Goal: Transaction & Acquisition: Subscribe to service/newsletter

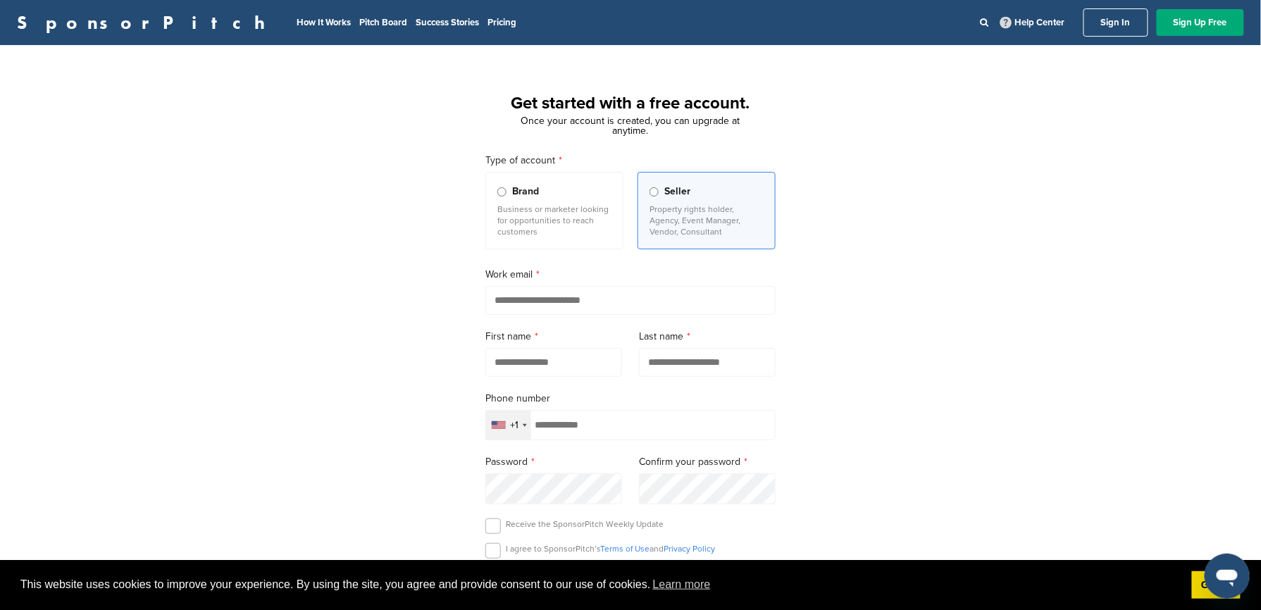
click at [579, 232] on p "Business or marketer looking for opportunities to reach customers" at bounding box center [554, 221] width 114 height 34
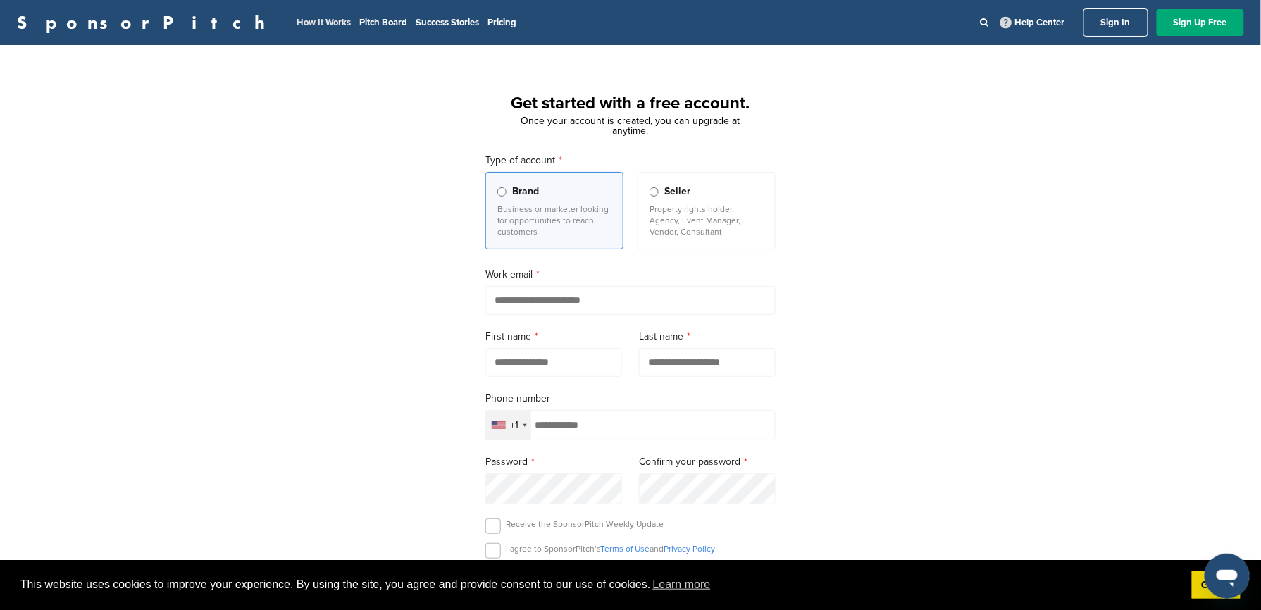
click at [297, 21] on link "How It Works" at bounding box center [324, 22] width 54 height 11
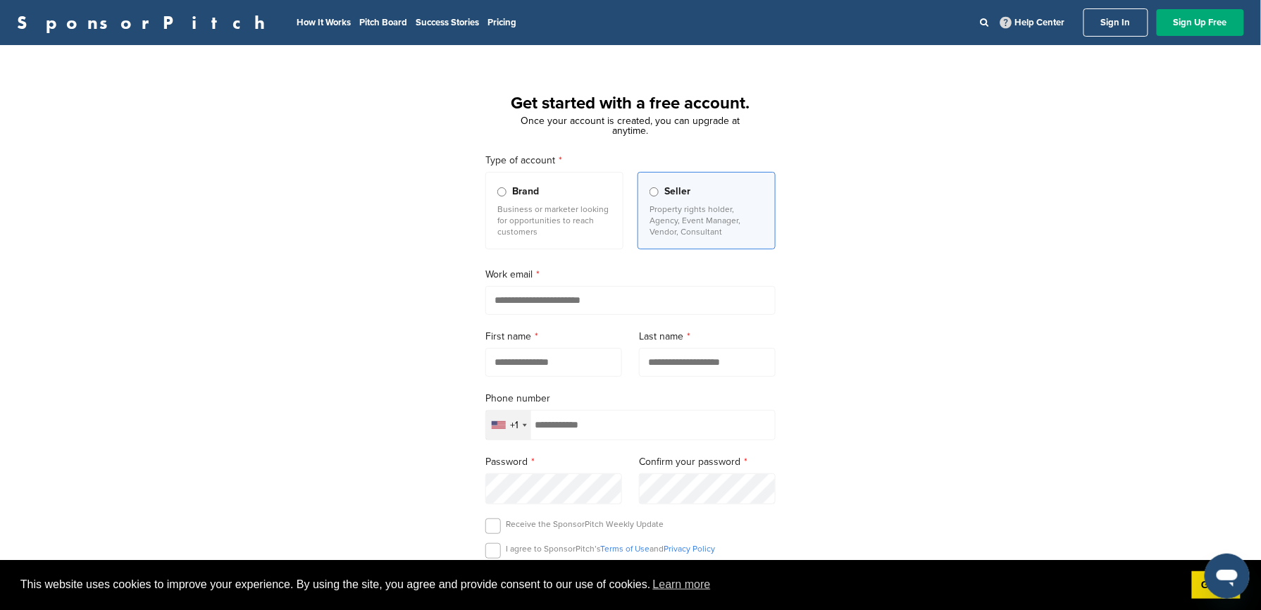
click at [1091, 21] on link "Sign In" at bounding box center [1116, 22] width 65 height 28
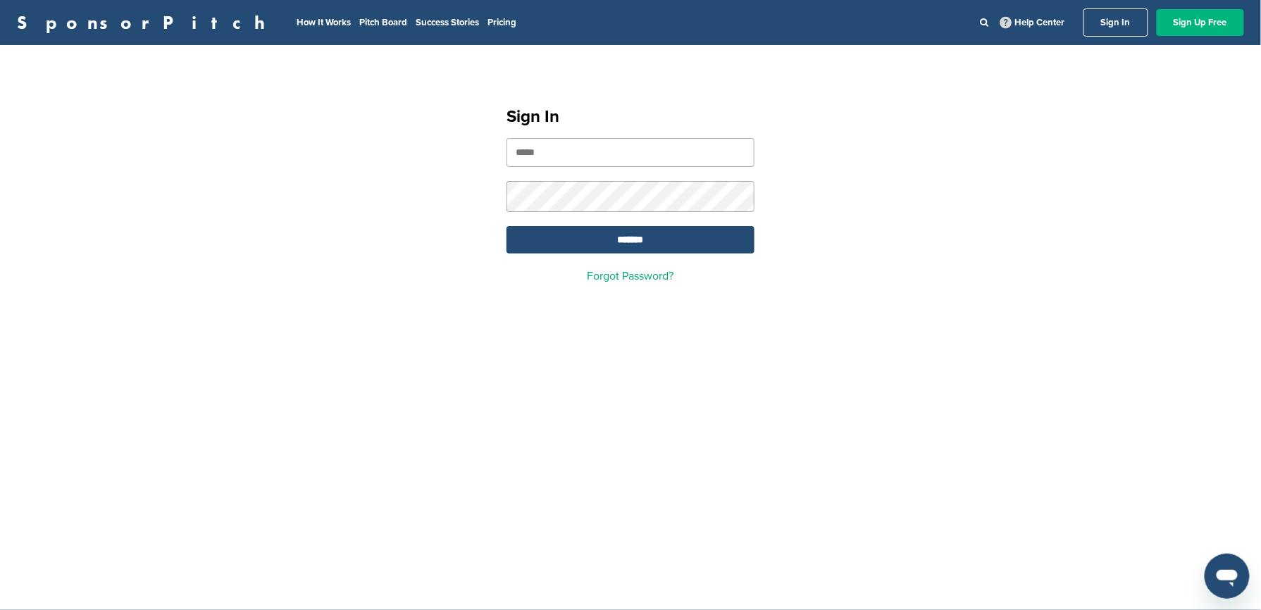
click at [1209, 23] on link "Sign Up Free" at bounding box center [1200, 22] width 87 height 27
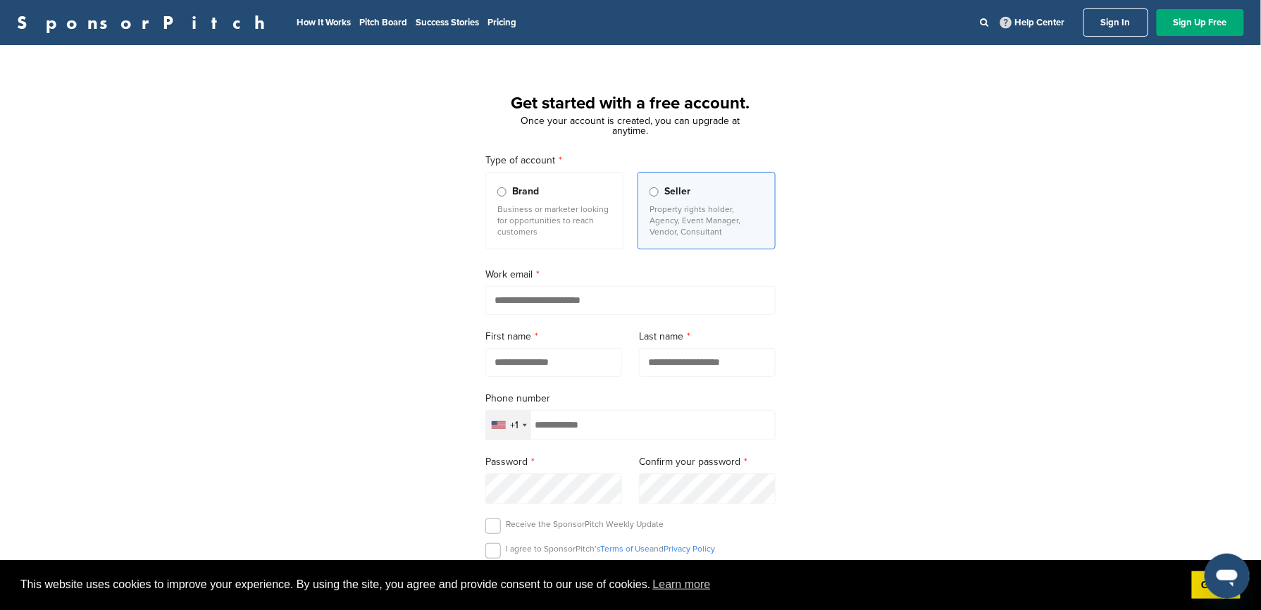
click at [559, 299] on input "email" at bounding box center [630, 300] width 290 height 29
type input "**********"
click at [545, 369] on input "text" at bounding box center [553, 362] width 137 height 29
type input "*"
type input "********"
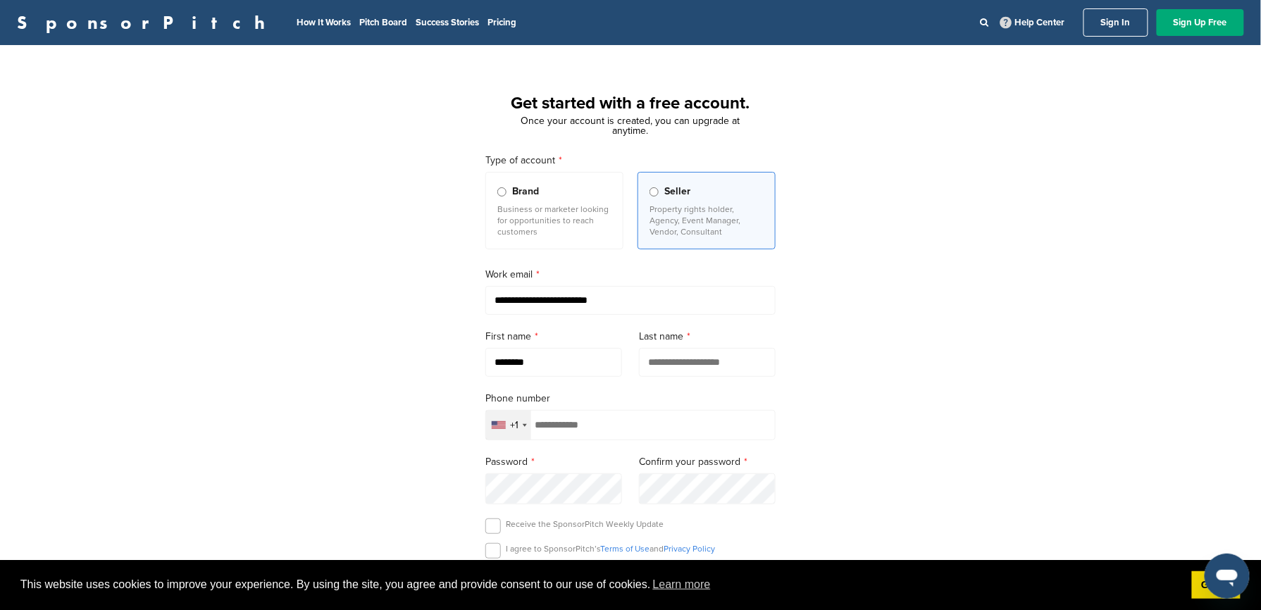
click at [676, 377] on input "text" at bounding box center [707, 362] width 137 height 29
type input "********"
click at [605, 423] on input "tel" at bounding box center [630, 425] width 290 height 30
type input "**********"
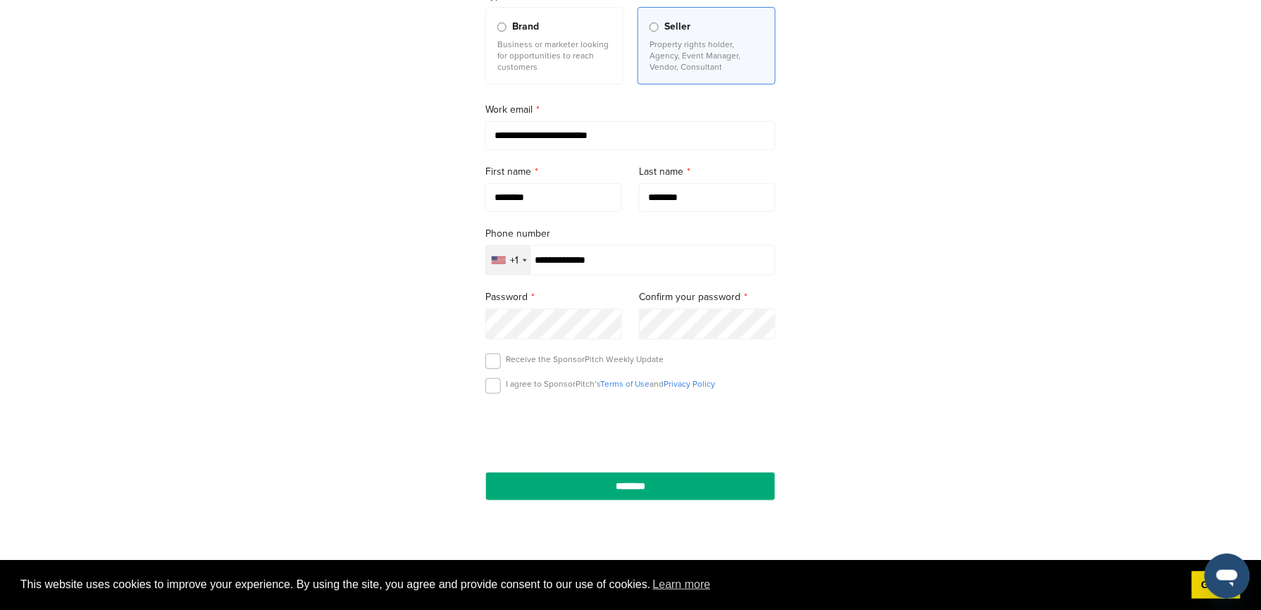
scroll to position [166, 0]
click at [497, 387] on label at bounding box center [493, 385] width 16 height 16
click at [492, 361] on label at bounding box center [493, 360] width 16 height 16
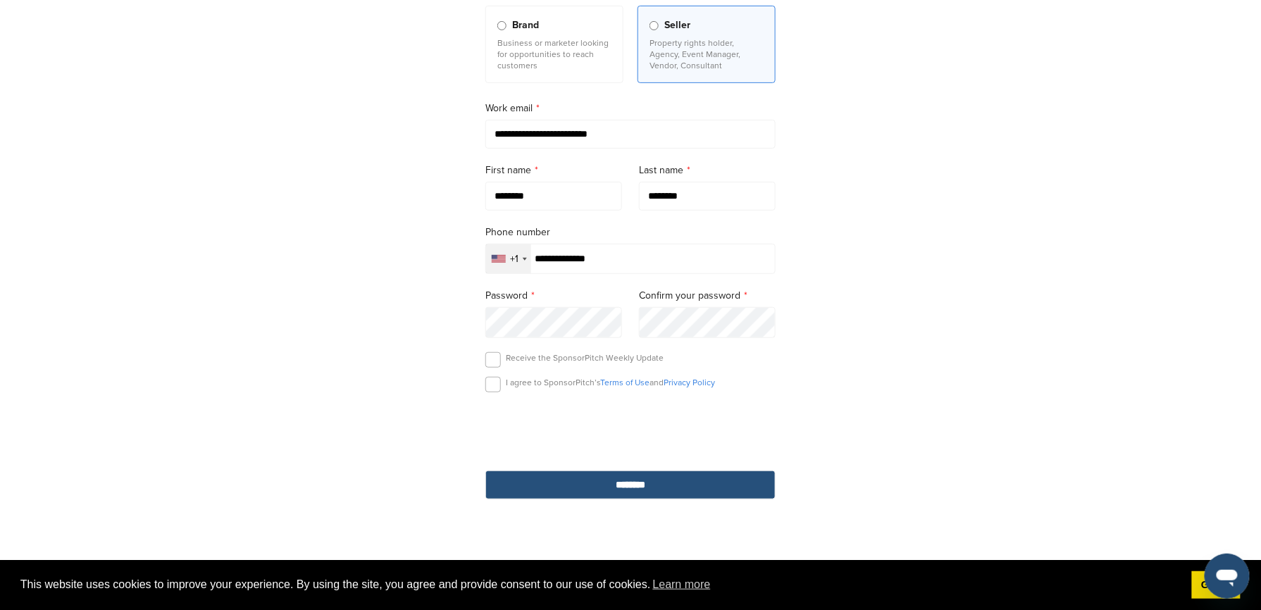
click at [658, 495] on input "********" at bounding box center [630, 485] width 290 height 29
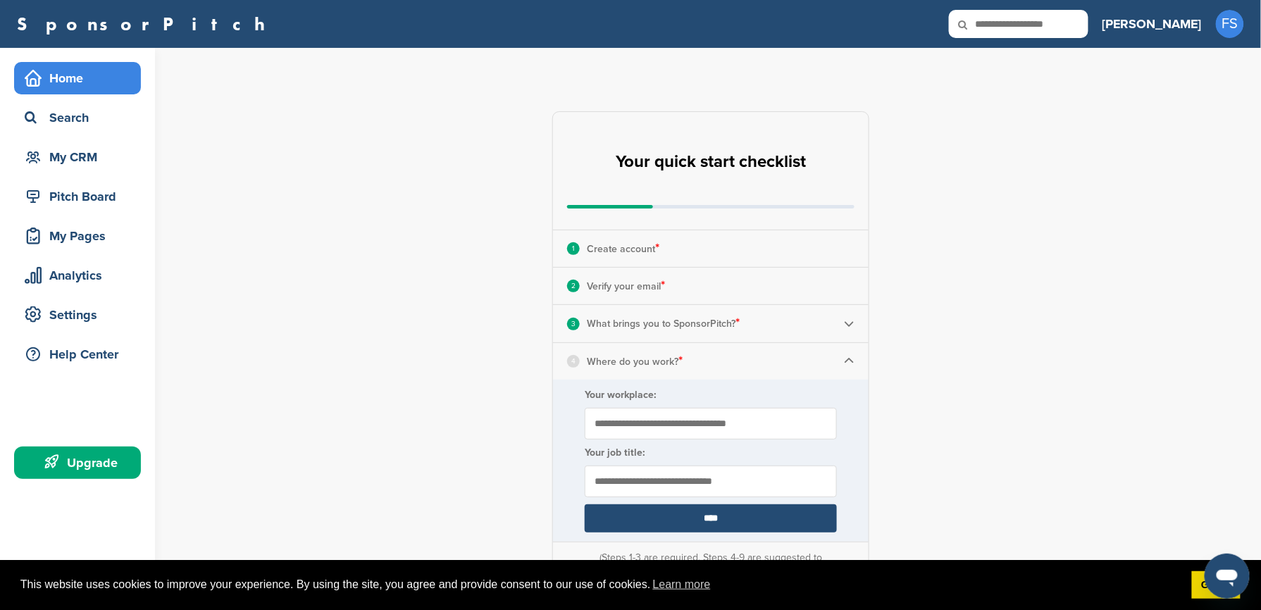
click at [762, 417] on input "Your workplace:" at bounding box center [711, 424] width 252 height 32
type input "**"
click at [713, 521] on input "****" at bounding box center [711, 518] width 252 height 28
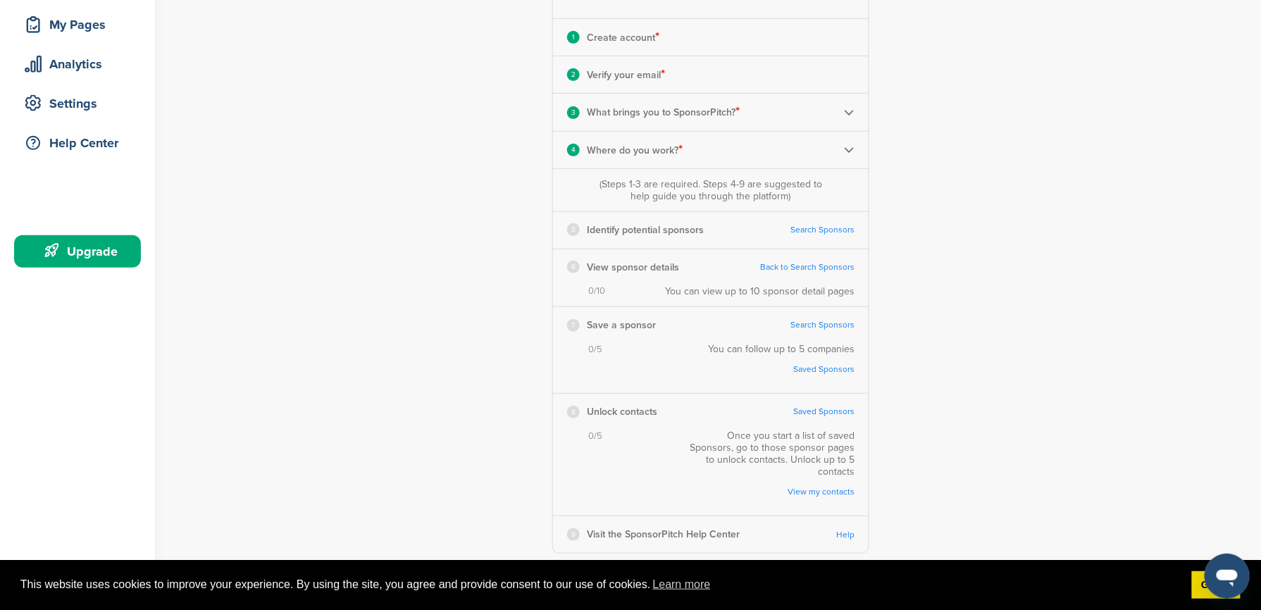
scroll to position [215, 0]
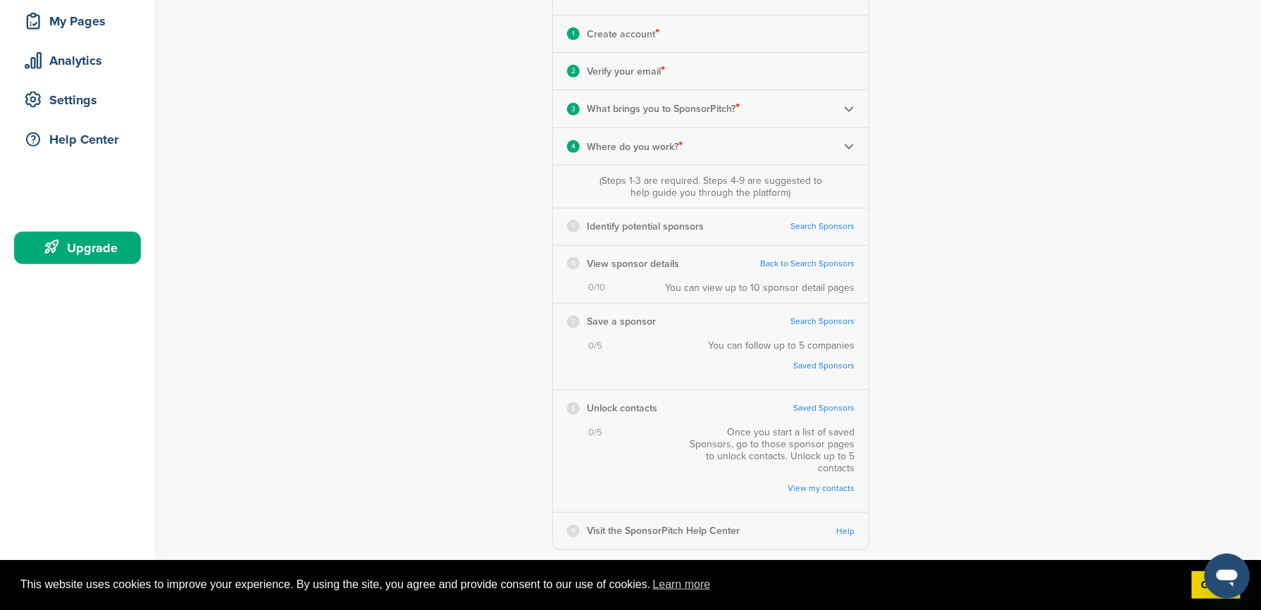
click at [824, 226] on link "Search Sponsors" at bounding box center [823, 226] width 64 height 11
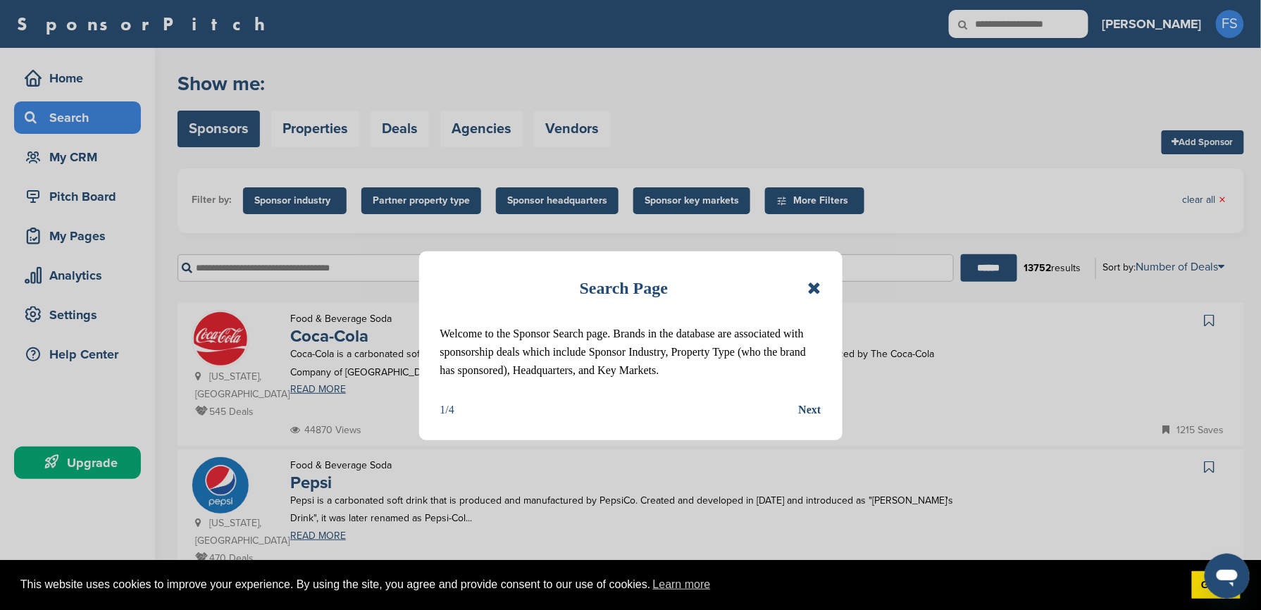
click at [810, 409] on div "Next" at bounding box center [810, 410] width 23 height 18
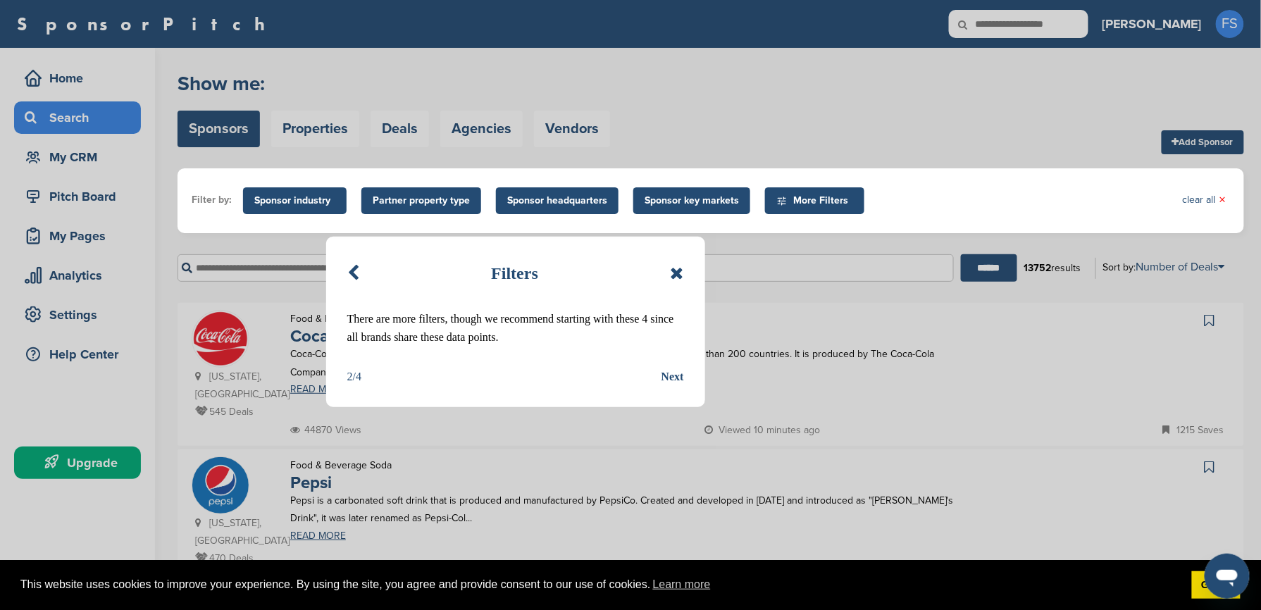
click at [679, 379] on div "Next" at bounding box center [673, 377] width 23 height 18
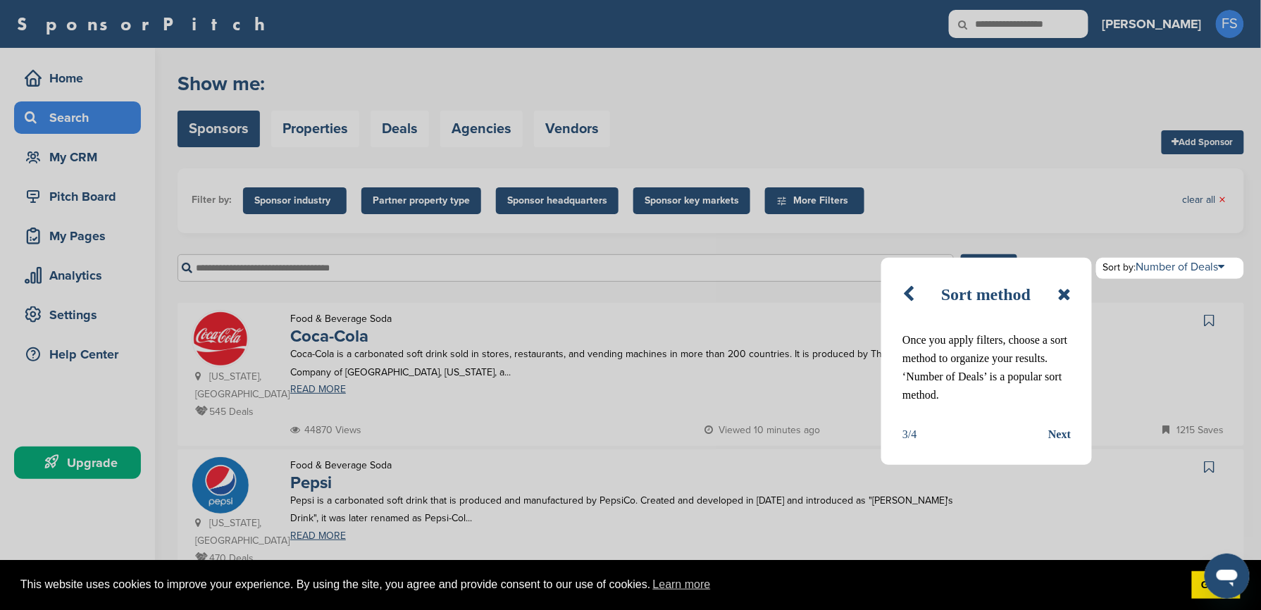
click at [1071, 434] on div "Next" at bounding box center [1059, 435] width 23 height 18
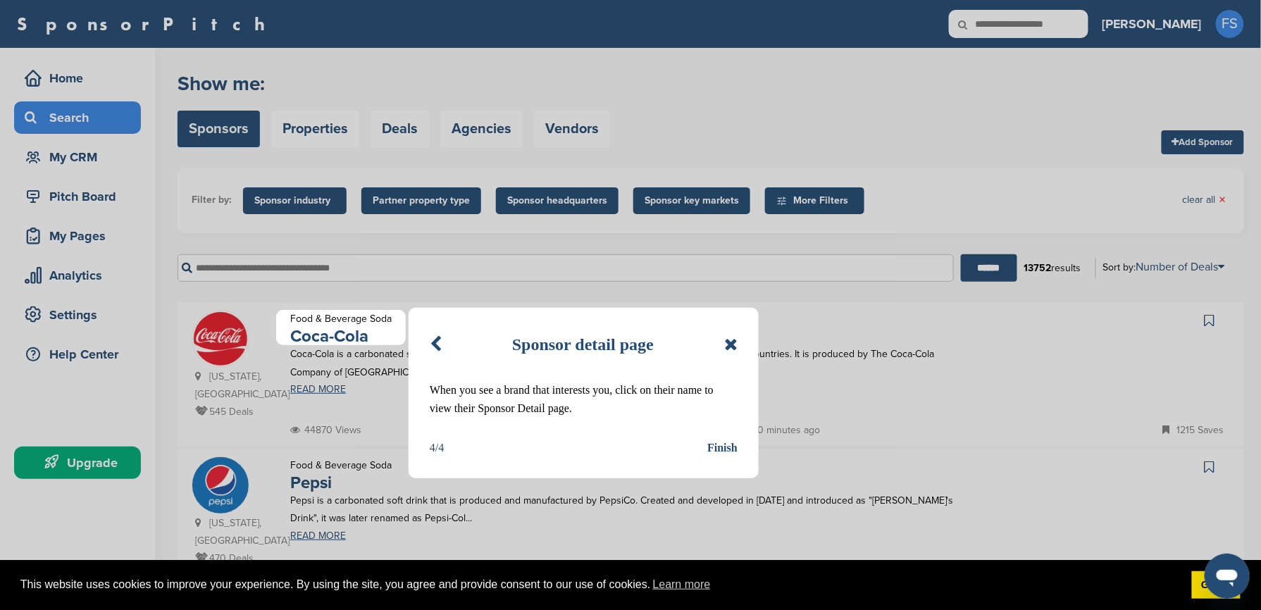
click at [714, 440] on div "Finish" at bounding box center [722, 448] width 30 height 18
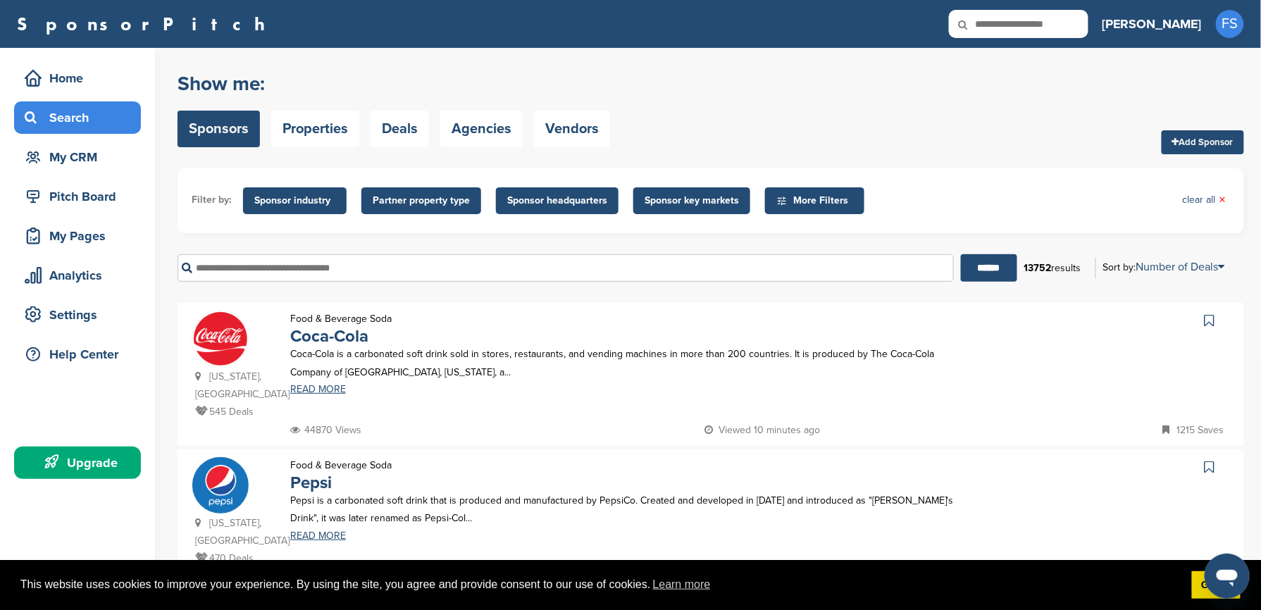
click at [798, 327] on div "Food & Beverage Soda Coca-Cola Coca-Cola is a carbonated soft drink sold in sto…" at bounding box center [634, 365] width 716 height 111
click at [328, 336] on link "Coca-Cola" at bounding box center [329, 336] width 78 height 20
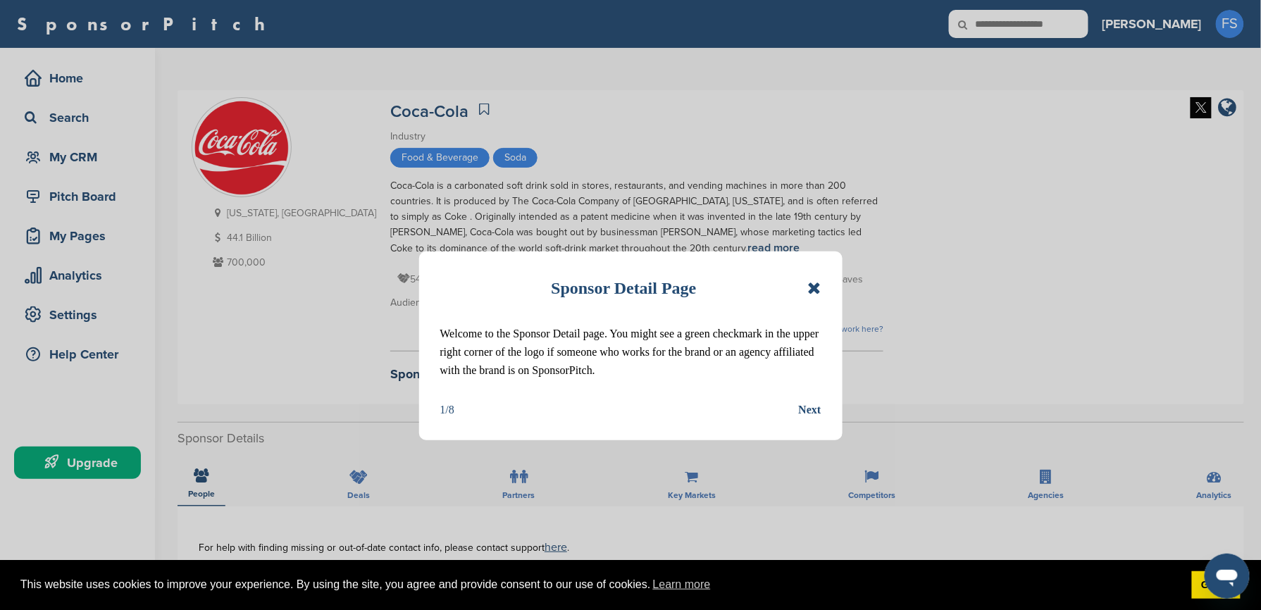
click at [815, 406] on div "Next" at bounding box center [810, 410] width 23 height 18
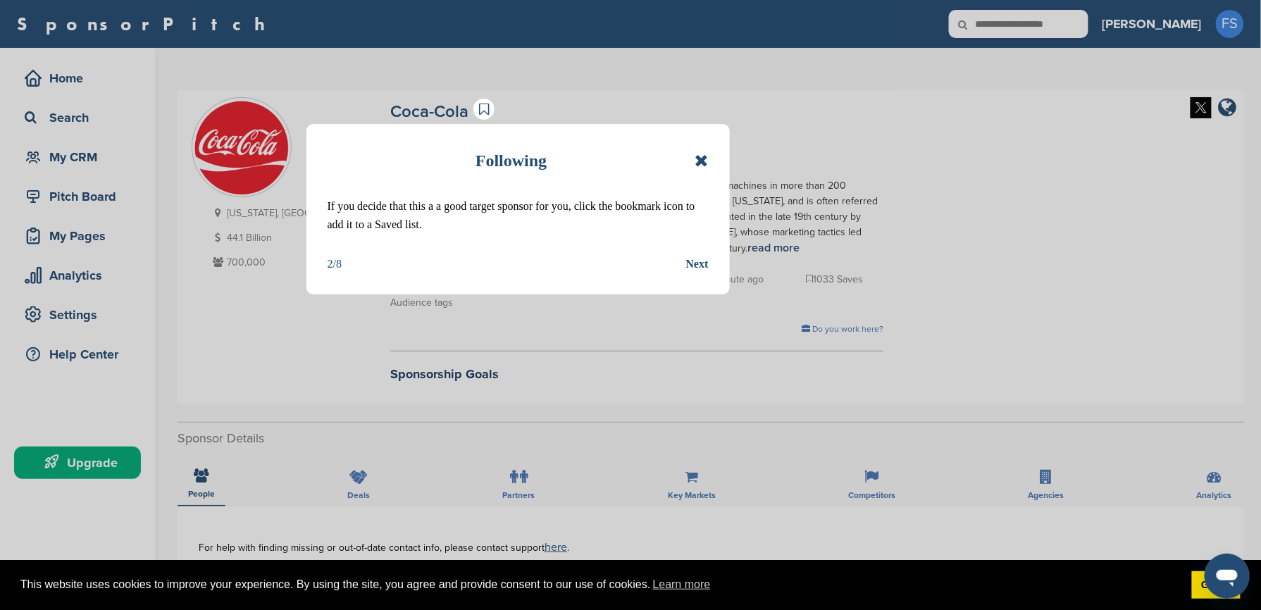
click at [695, 266] on div "Next" at bounding box center [697, 264] width 23 height 18
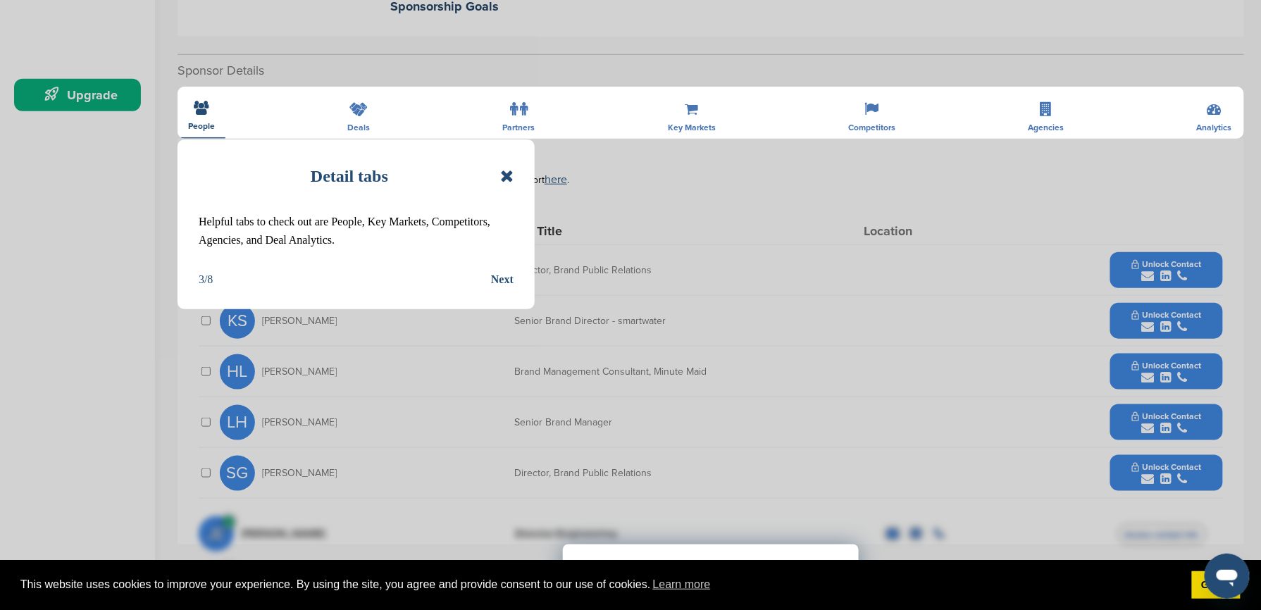
scroll to position [373, 0]
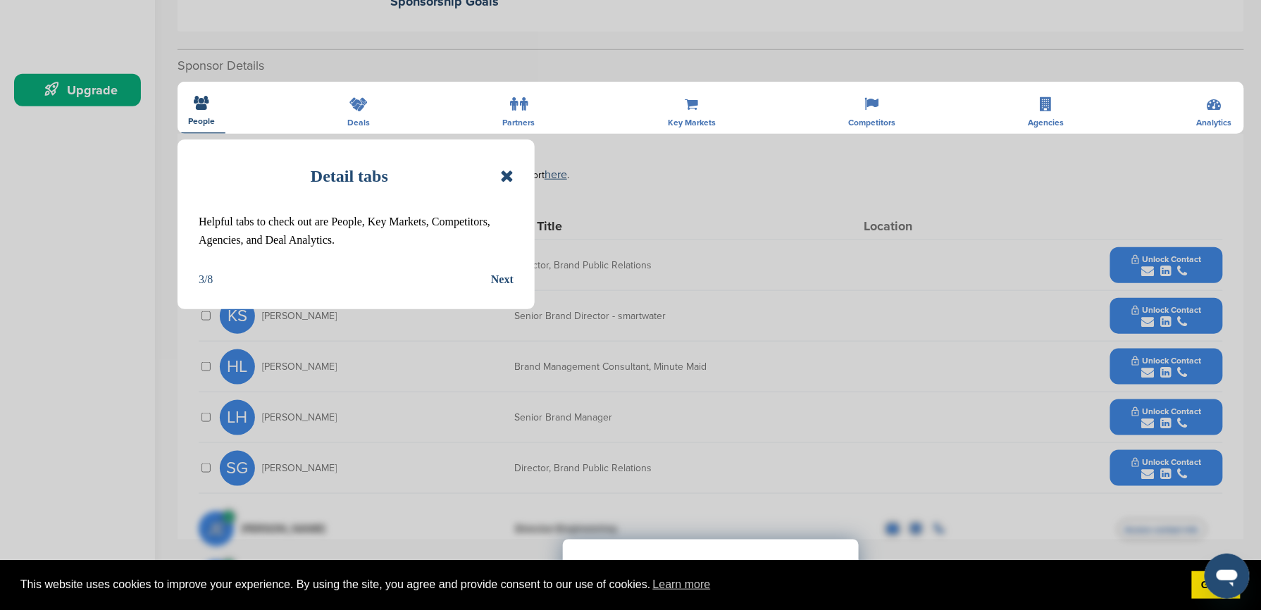
click at [496, 278] on div "Next" at bounding box center [502, 280] width 23 height 18
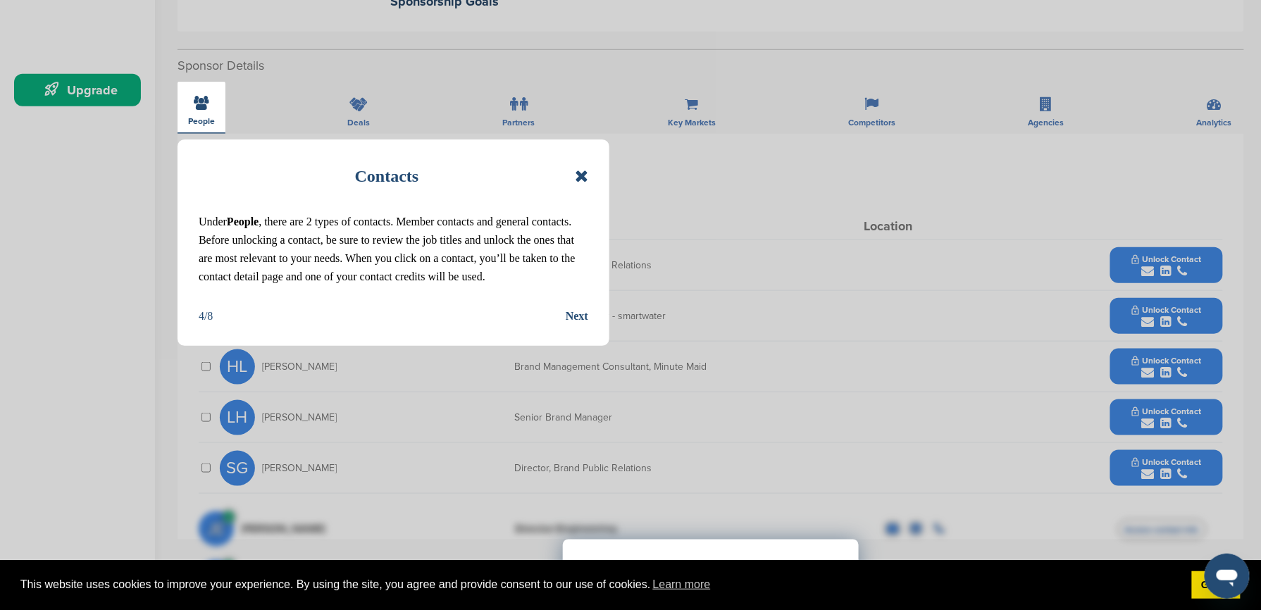
click at [579, 313] on div "Next" at bounding box center [577, 316] width 23 height 18
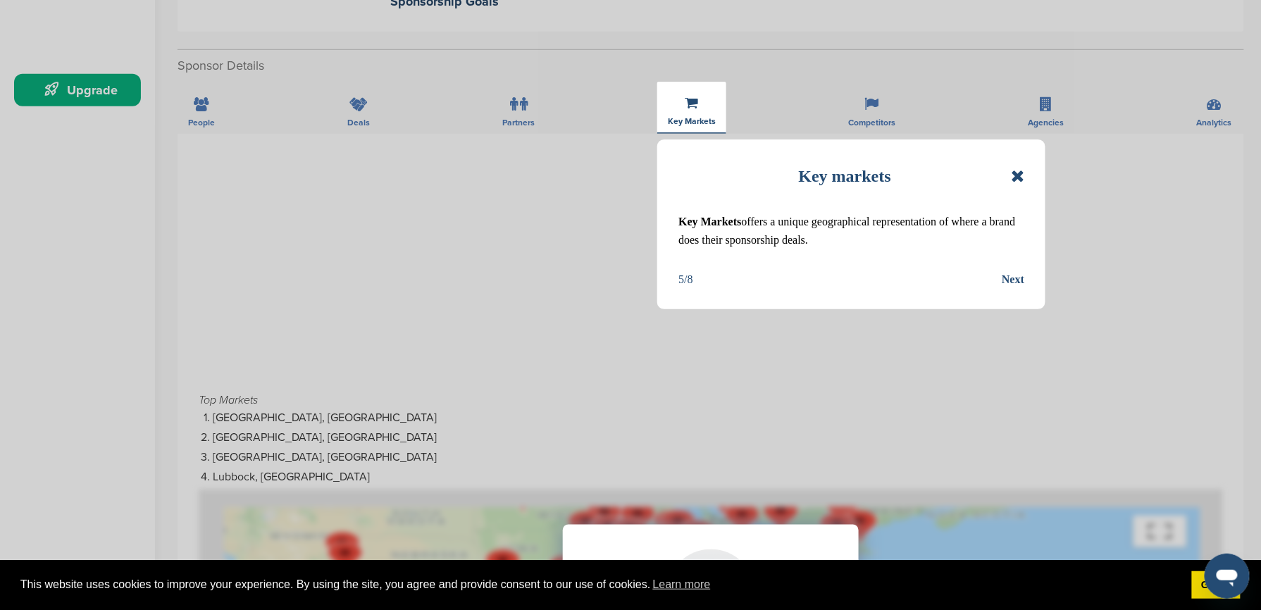
click at [1010, 285] on div "Next" at bounding box center [1013, 280] width 23 height 18
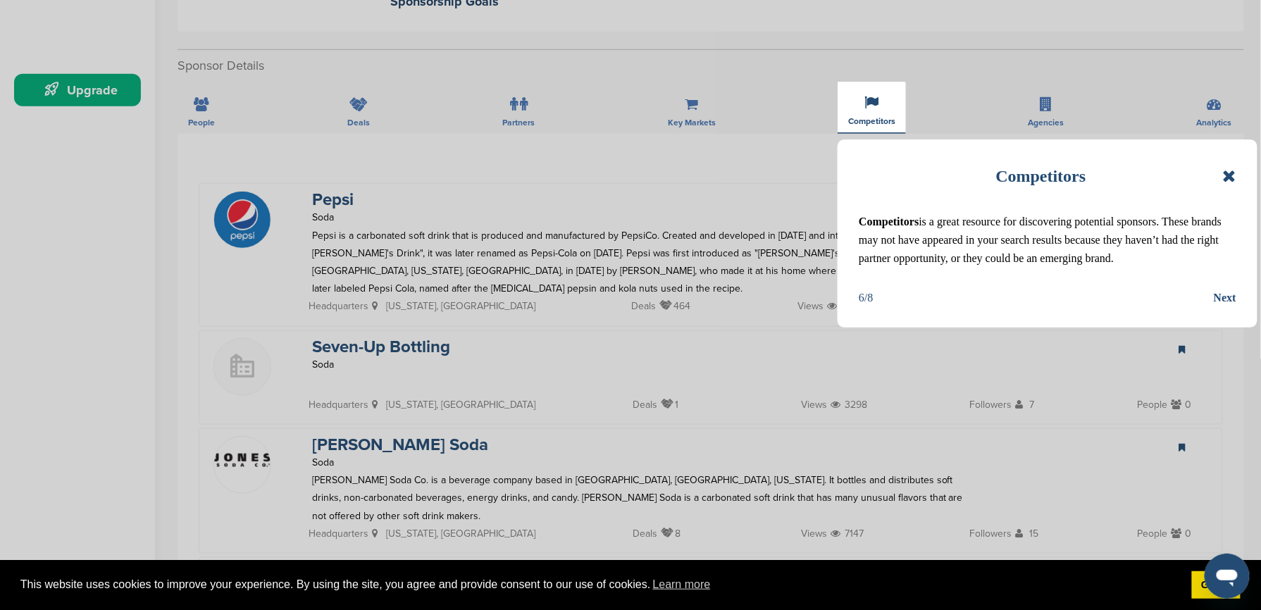
click at [1225, 302] on div "Next" at bounding box center [1225, 298] width 23 height 18
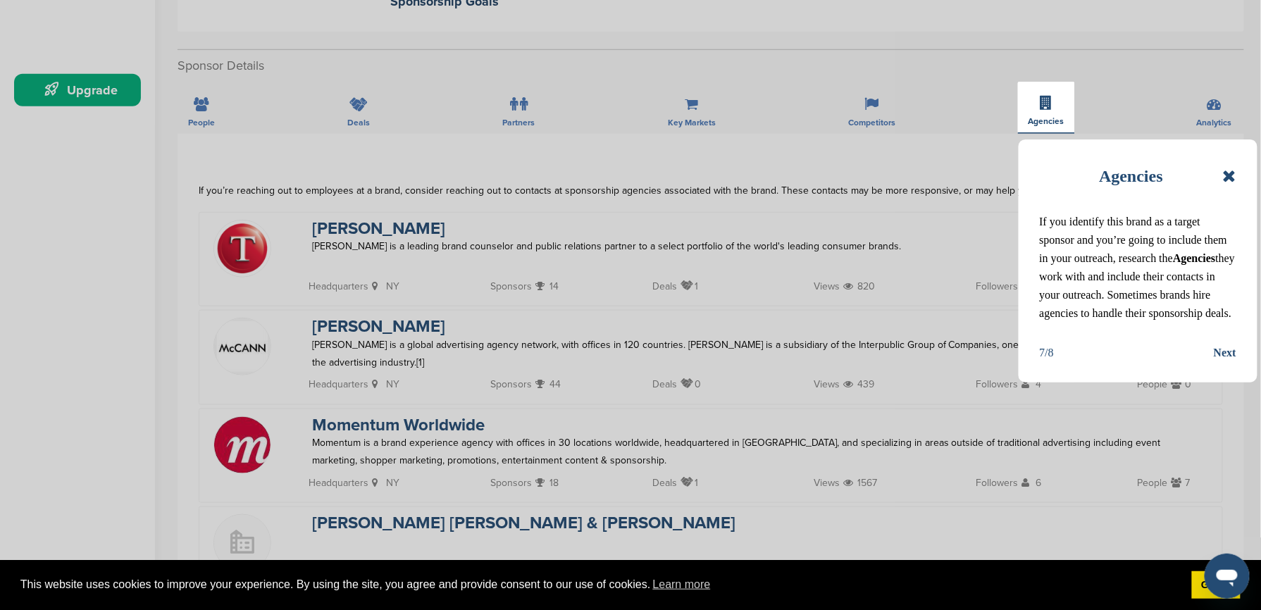
click at [1229, 358] on div "Next" at bounding box center [1225, 353] width 23 height 18
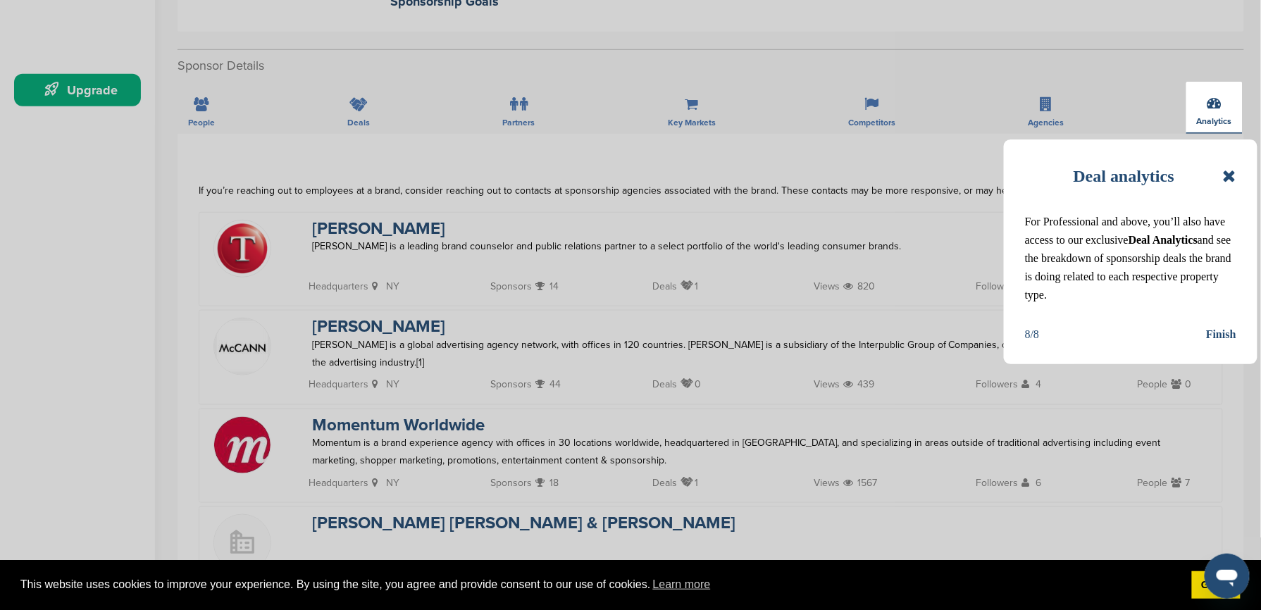
click at [1226, 342] on div "Finish" at bounding box center [1221, 335] width 30 height 18
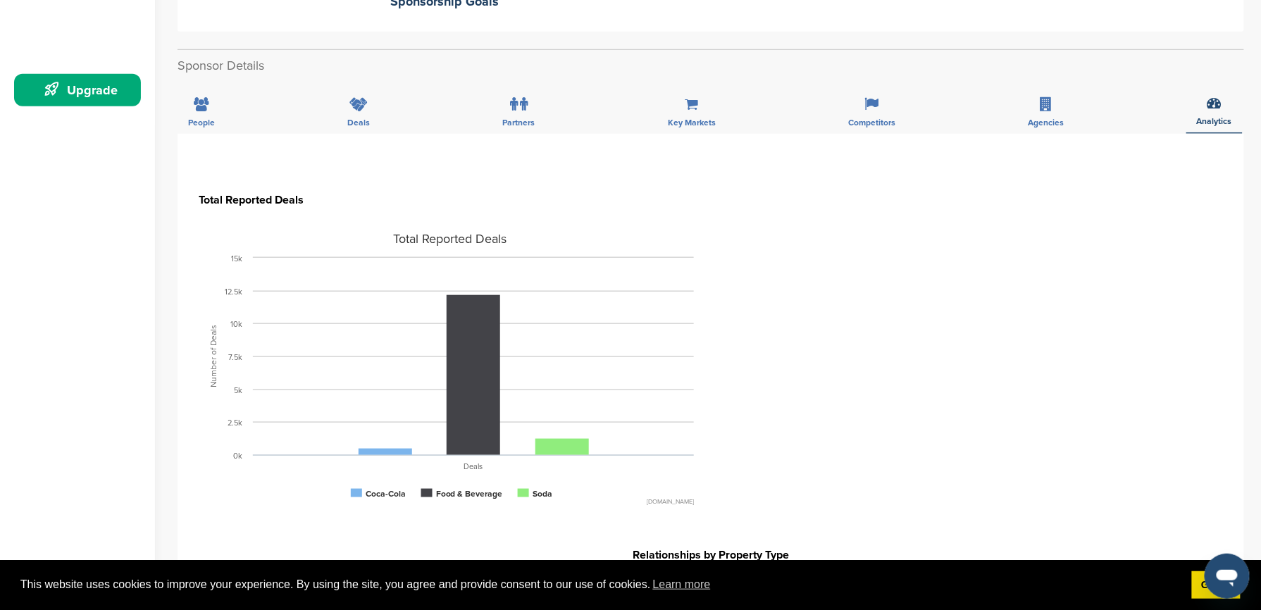
scroll to position [0, 0]
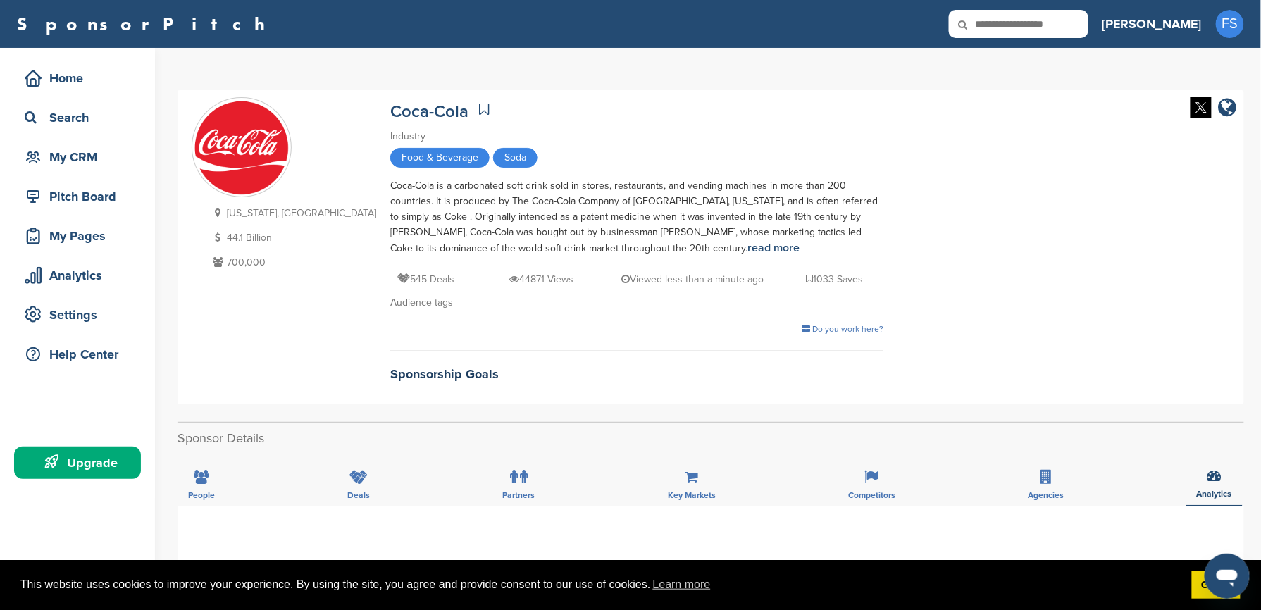
click at [479, 109] on icon at bounding box center [484, 109] width 10 height 14
click at [213, 474] on div "People" at bounding box center [202, 480] width 48 height 52
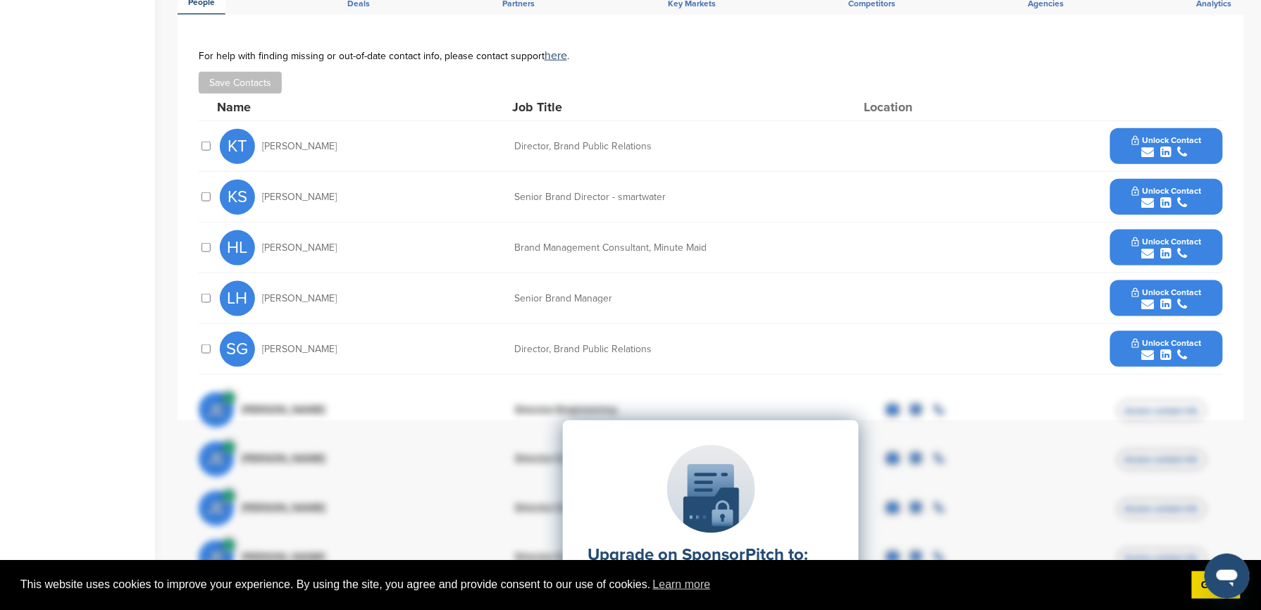
scroll to position [491, 0]
click at [204, 194] on div at bounding box center [206, 197] width 14 height 13
click at [204, 204] on div at bounding box center [206, 197] width 14 height 13
click at [1194, 197] on span "Unlock Contact" at bounding box center [1167, 192] width 70 height 10
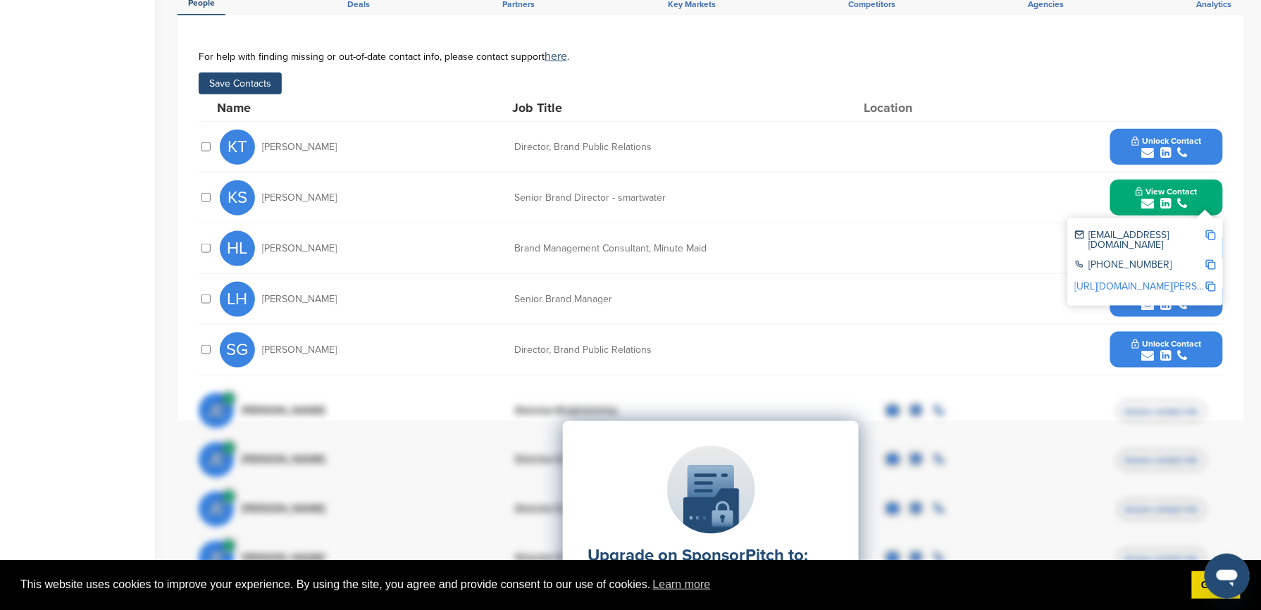
click at [1187, 145] on span "Unlock Contact" at bounding box center [1167, 141] width 70 height 10
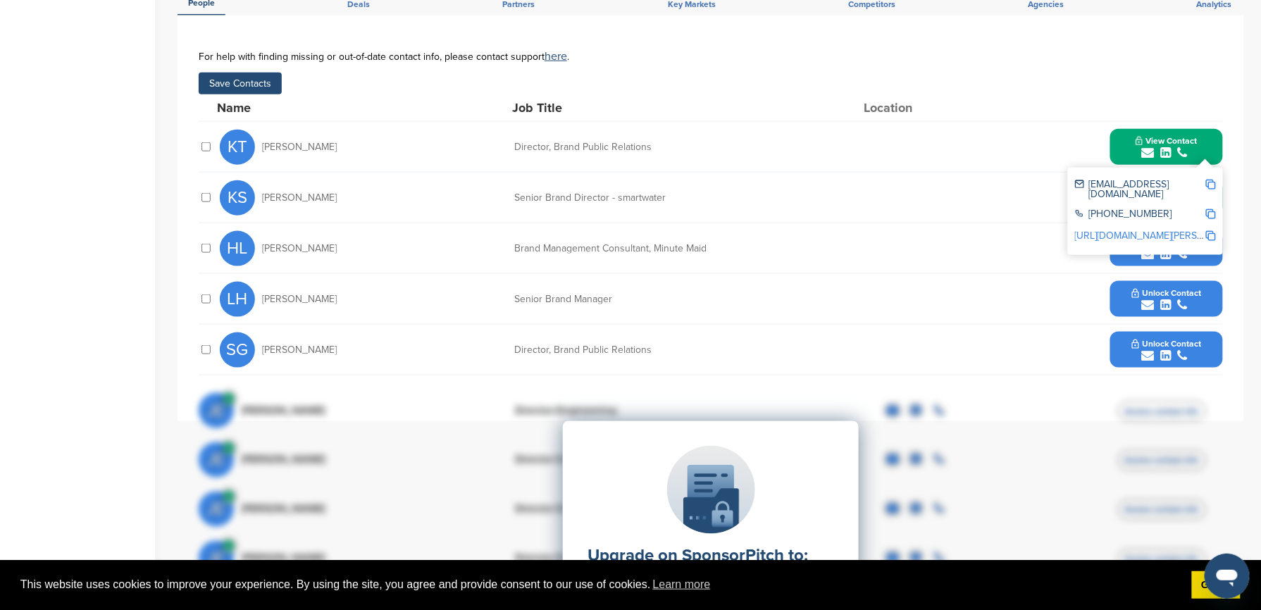
click at [1210, 186] on img at bounding box center [1211, 185] width 10 height 10
click at [1205, 62] on div "For help with finding missing or out-of-date contact info, please contact suppo…" at bounding box center [711, 56] width 1024 height 11
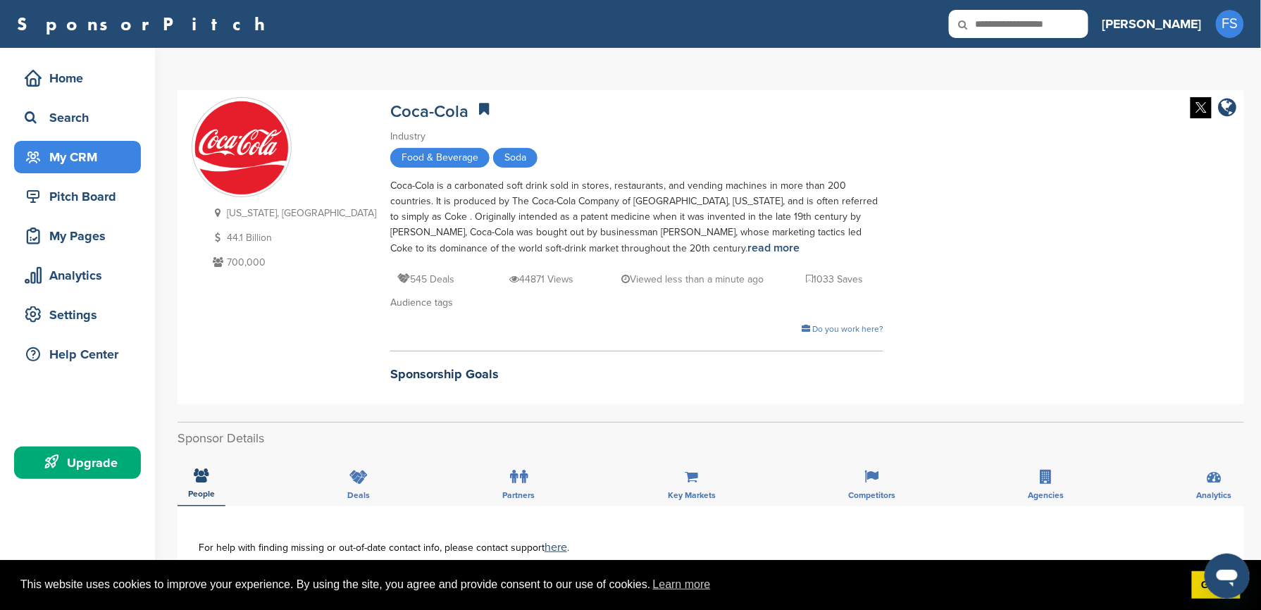
click at [80, 161] on div "My CRM" at bounding box center [81, 156] width 120 height 25
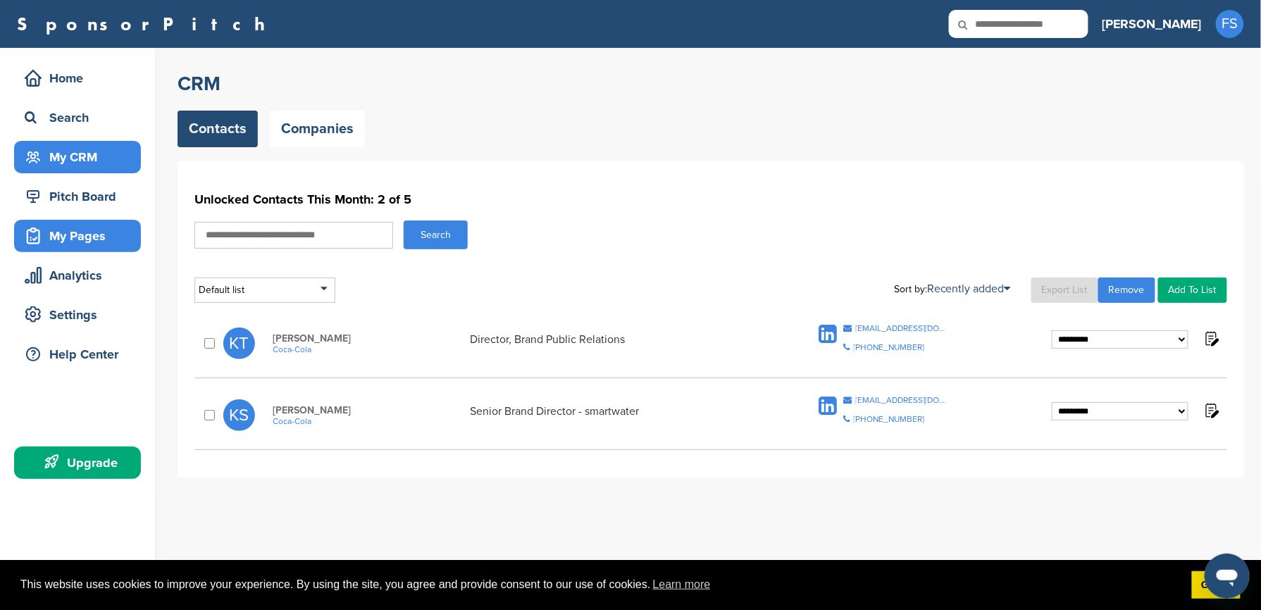
click at [118, 237] on div "My Pages" at bounding box center [81, 235] width 120 height 25
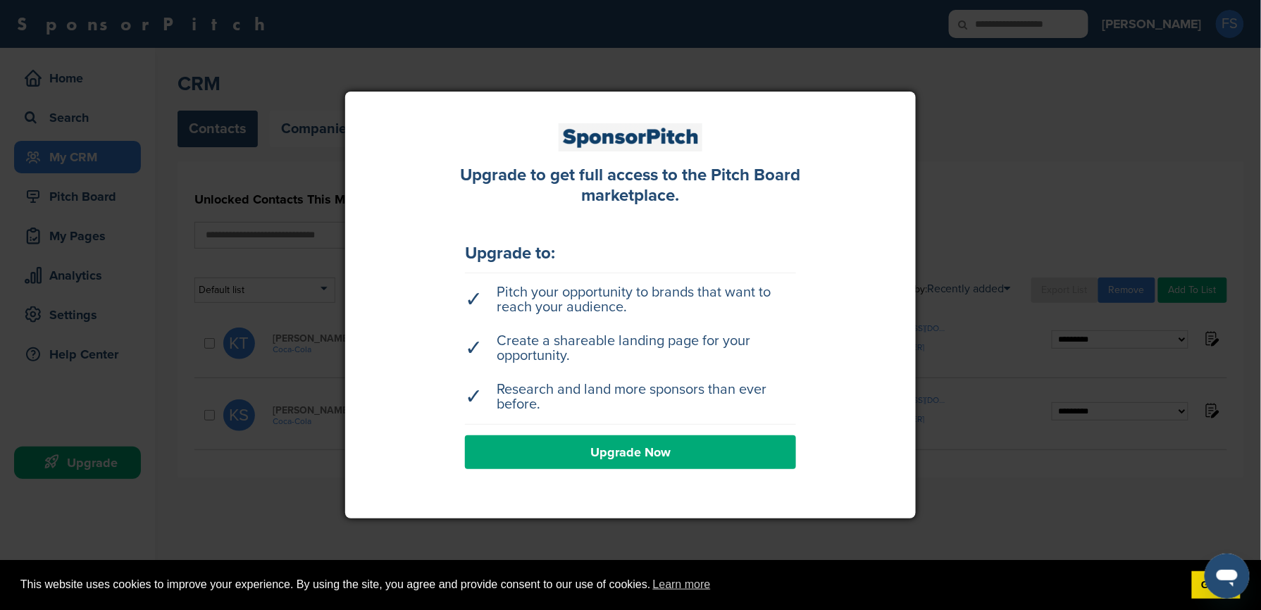
click at [194, 350] on div at bounding box center [630, 305] width 1261 height 610
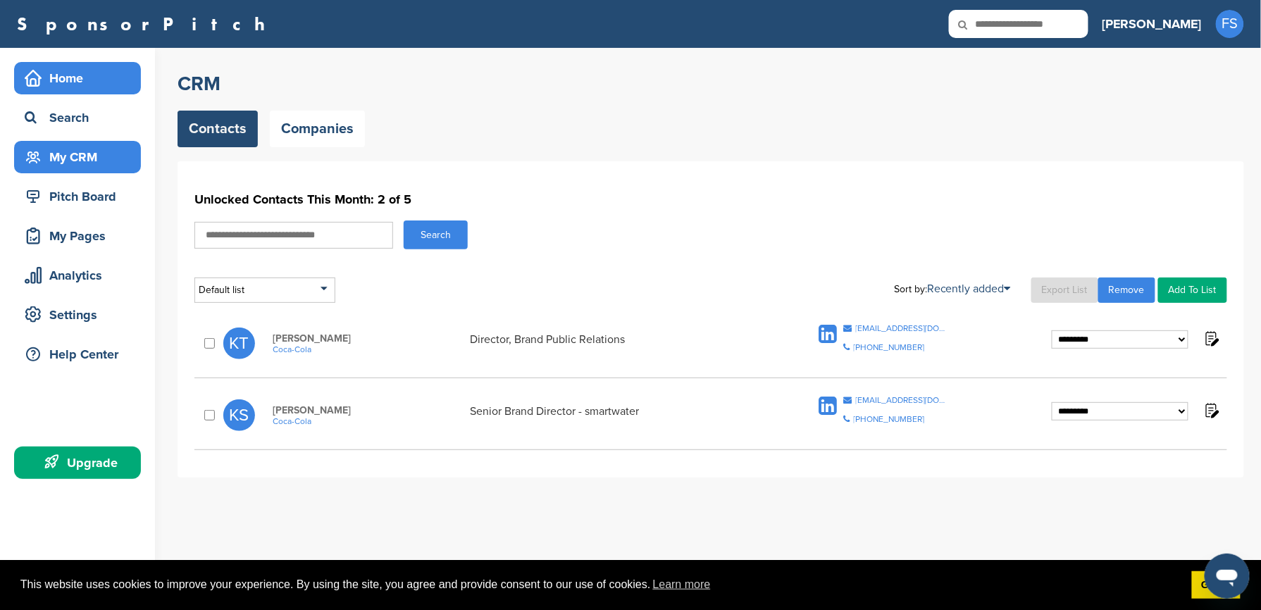
click at [69, 80] on div "Home" at bounding box center [81, 78] width 120 height 25
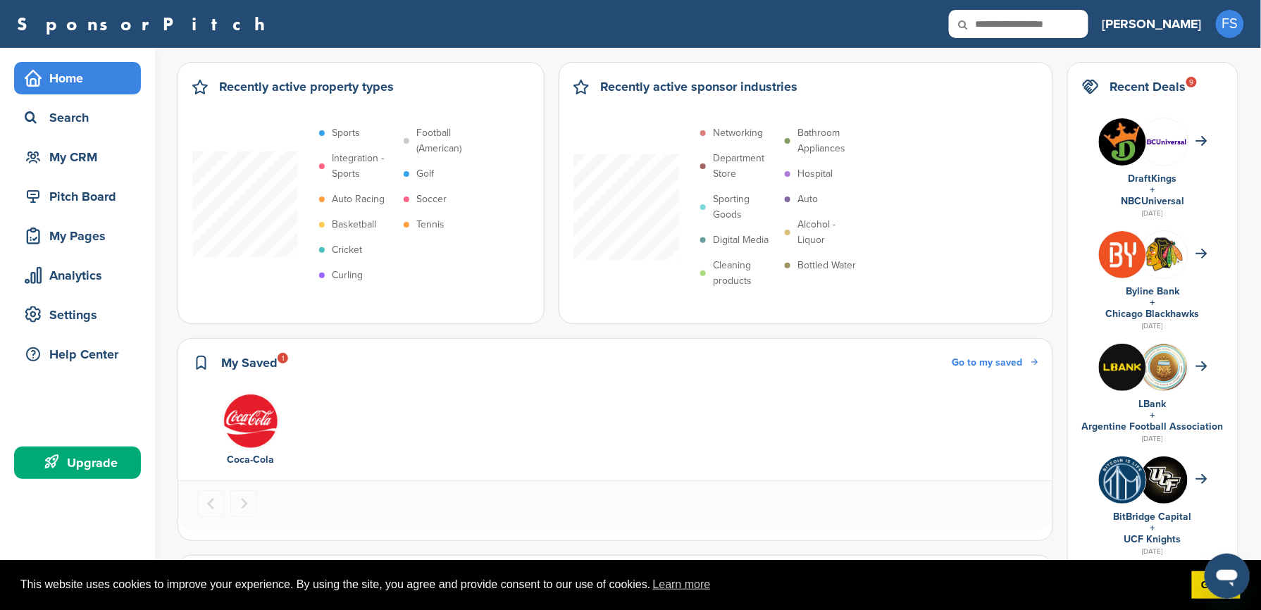
click at [1170, 26] on h3 "[PERSON_NAME]" at bounding box center [1152, 24] width 99 height 20
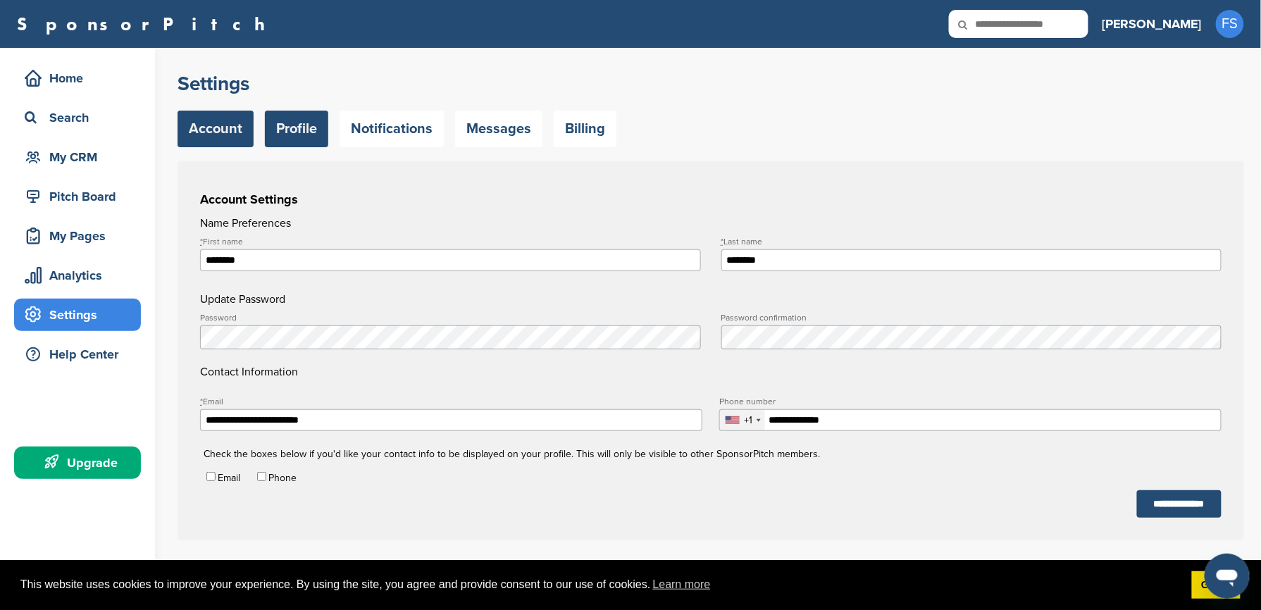
click at [307, 132] on link "Profile" at bounding box center [296, 129] width 63 height 37
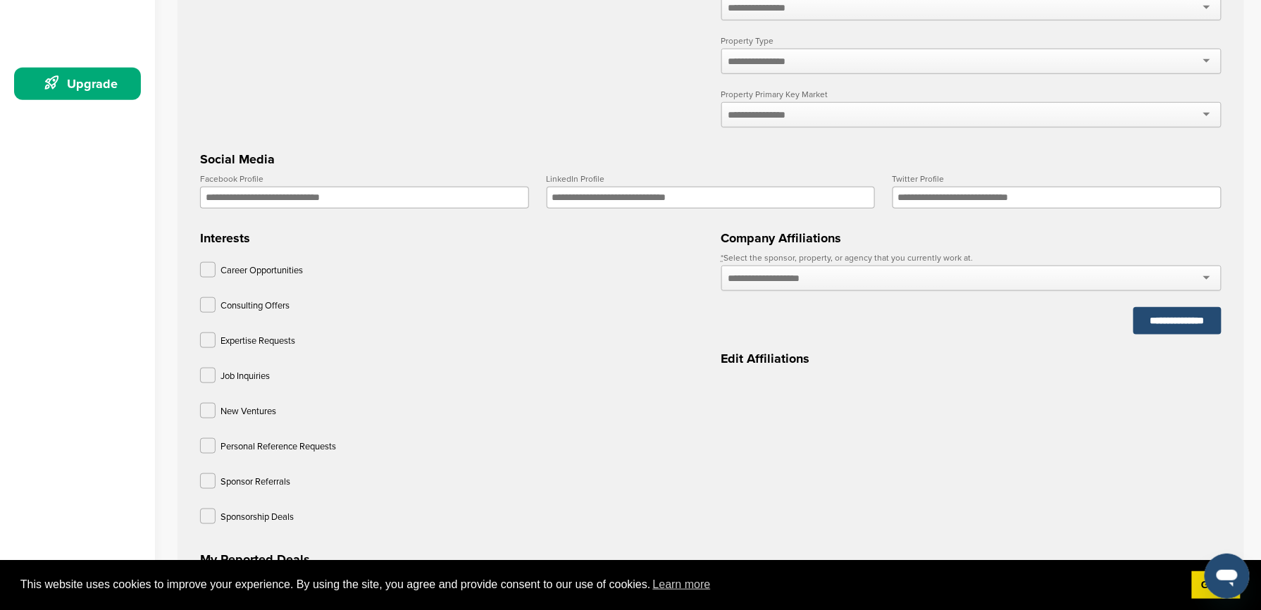
scroll to position [382, 0]
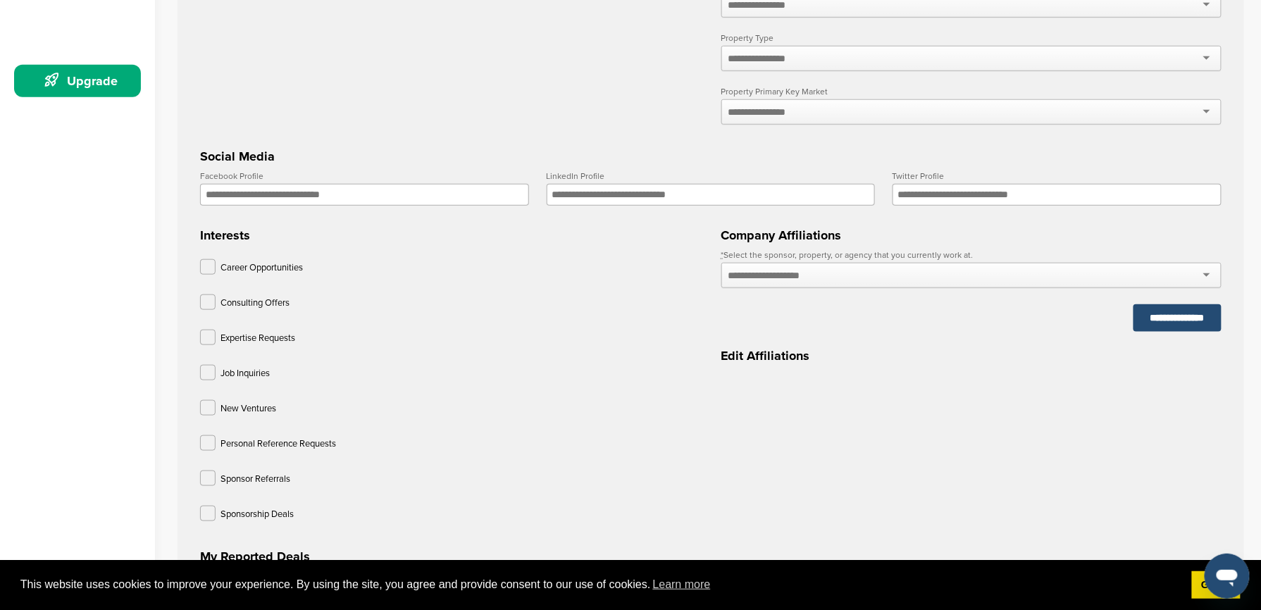
click at [242, 204] on input "Facebook Profile" at bounding box center [364, 195] width 329 height 22
click at [395, 196] on input "Facebook Profile" at bounding box center [364, 195] width 329 height 22
paste input "**********"
type input "**********"
click at [941, 280] on div at bounding box center [971, 275] width 501 height 25
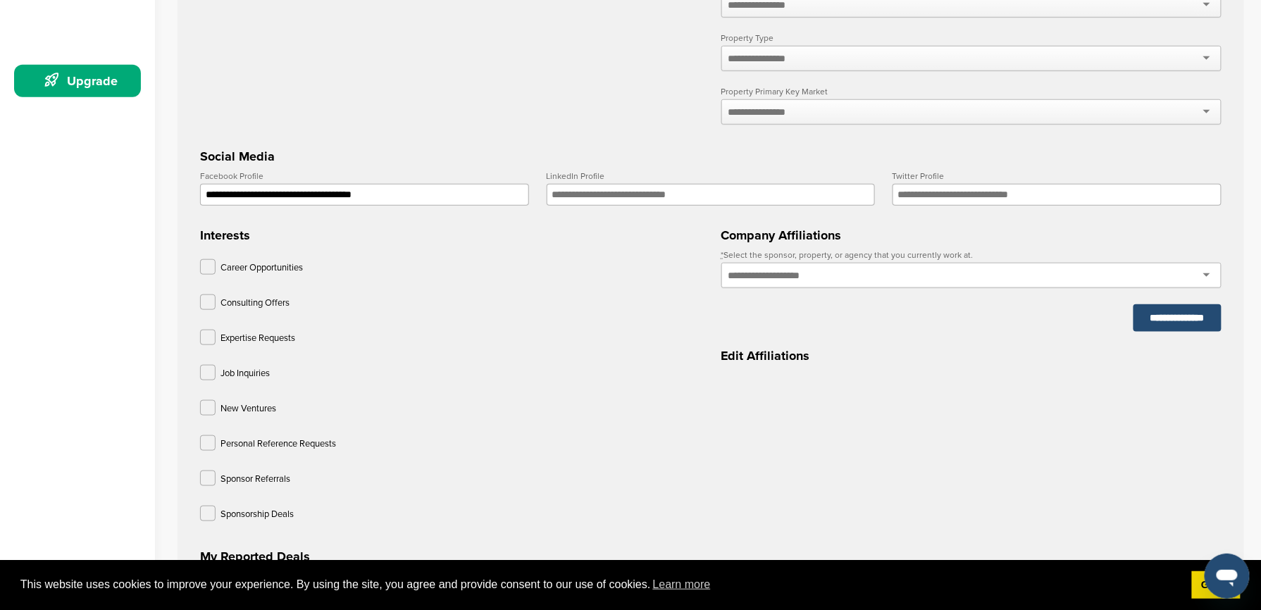
click at [941, 280] on div at bounding box center [971, 275] width 501 height 25
click at [1208, 285] on div at bounding box center [971, 275] width 501 height 25
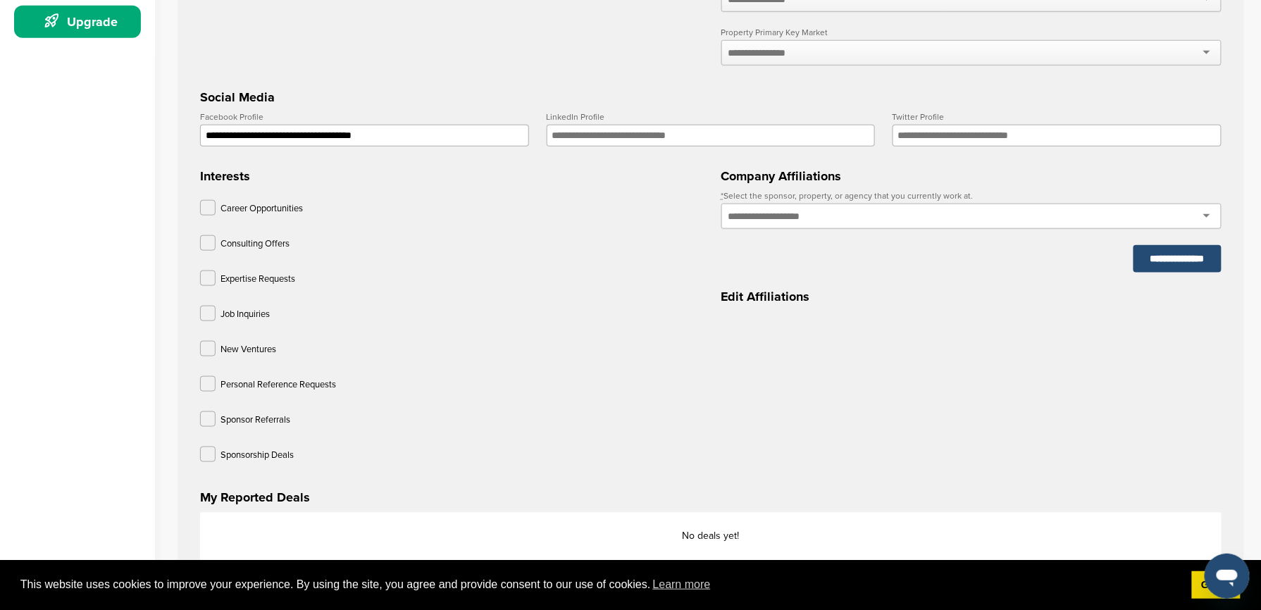
scroll to position [438, 0]
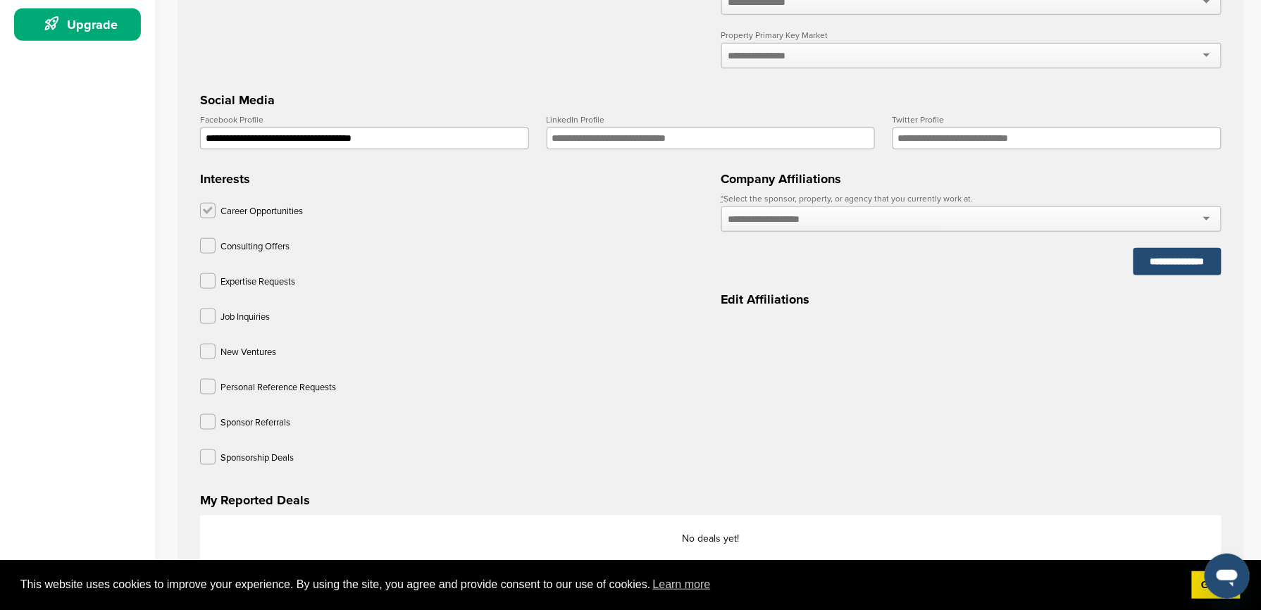
click at [204, 218] on label at bounding box center [208, 211] width 16 height 16
click at [204, 465] on label at bounding box center [208, 458] width 16 height 16
click at [206, 324] on label at bounding box center [208, 317] width 16 height 16
click at [210, 254] on label at bounding box center [208, 246] width 16 height 16
click at [210, 289] on label at bounding box center [208, 281] width 16 height 16
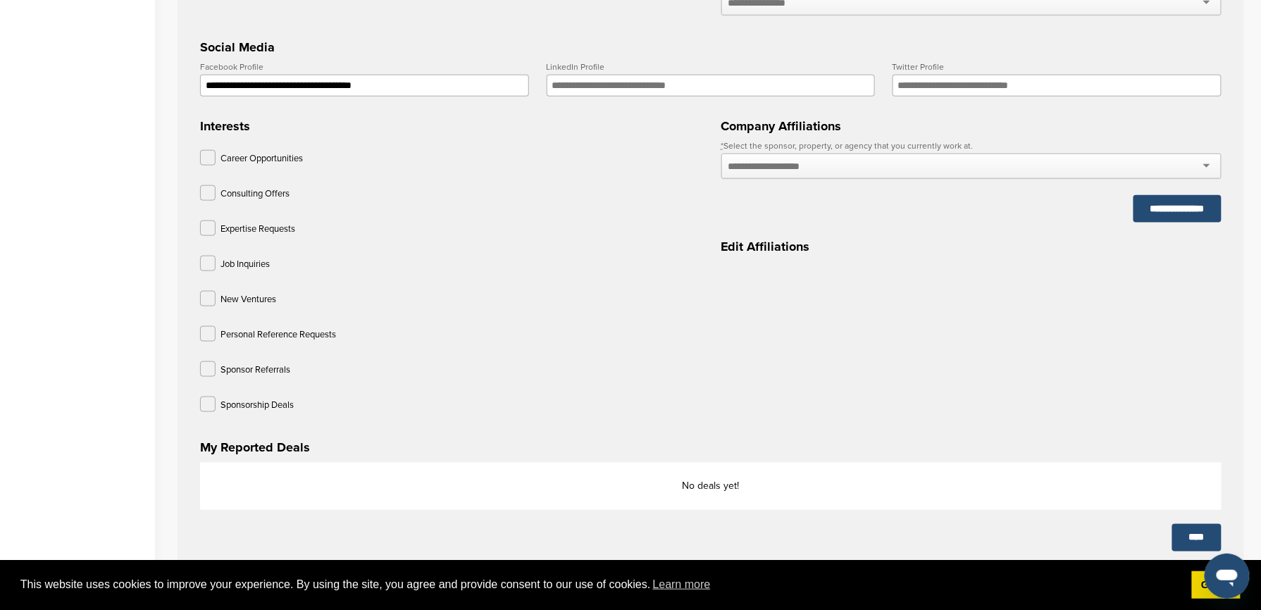
scroll to position [607, 0]
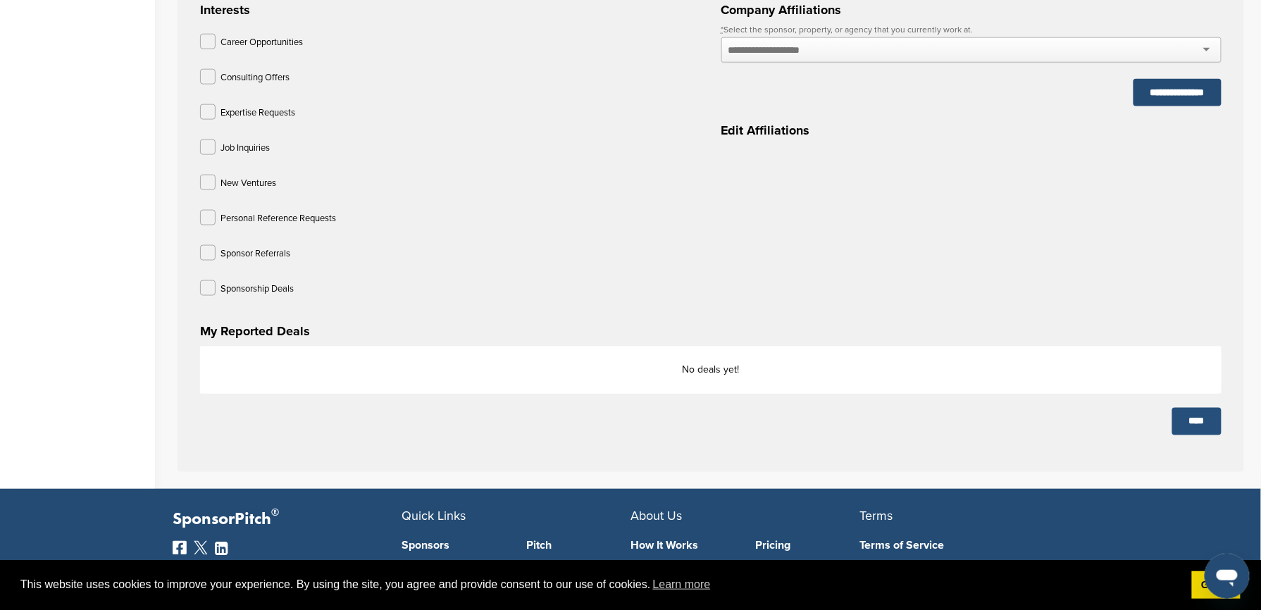
click at [1184, 435] on input "****" at bounding box center [1196, 421] width 49 height 27
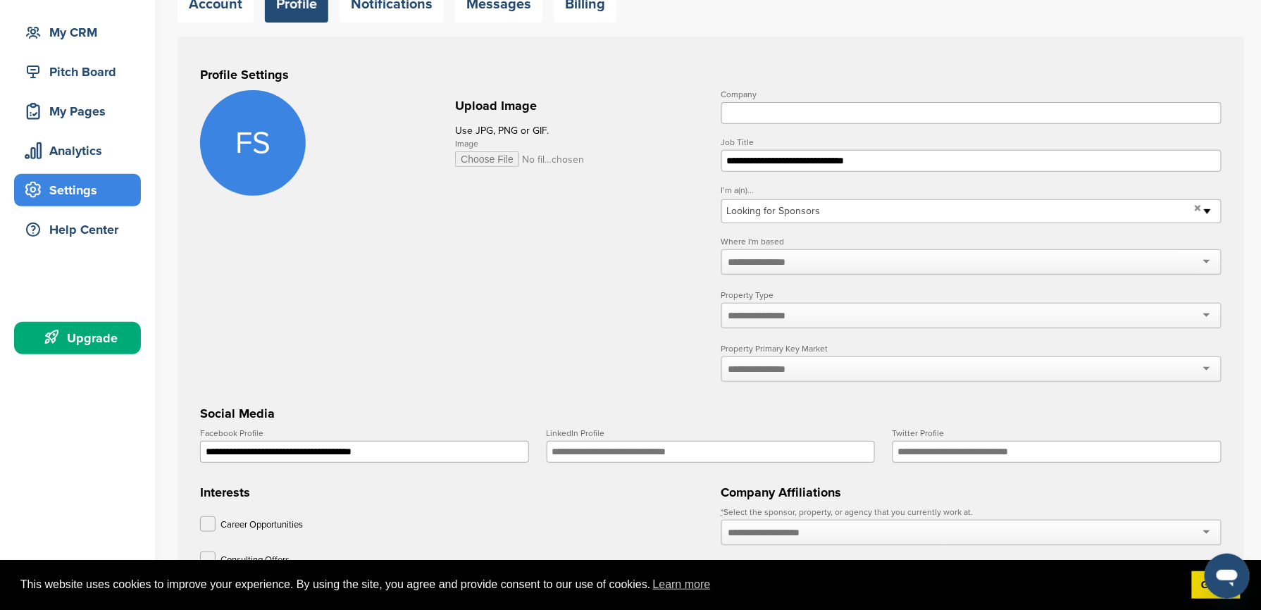
click at [788, 530] on div "**********" at bounding box center [971, 548] width 501 height 81
click at [782, 539] on input "text" at bounding box center [780, 532] width 103 height 13
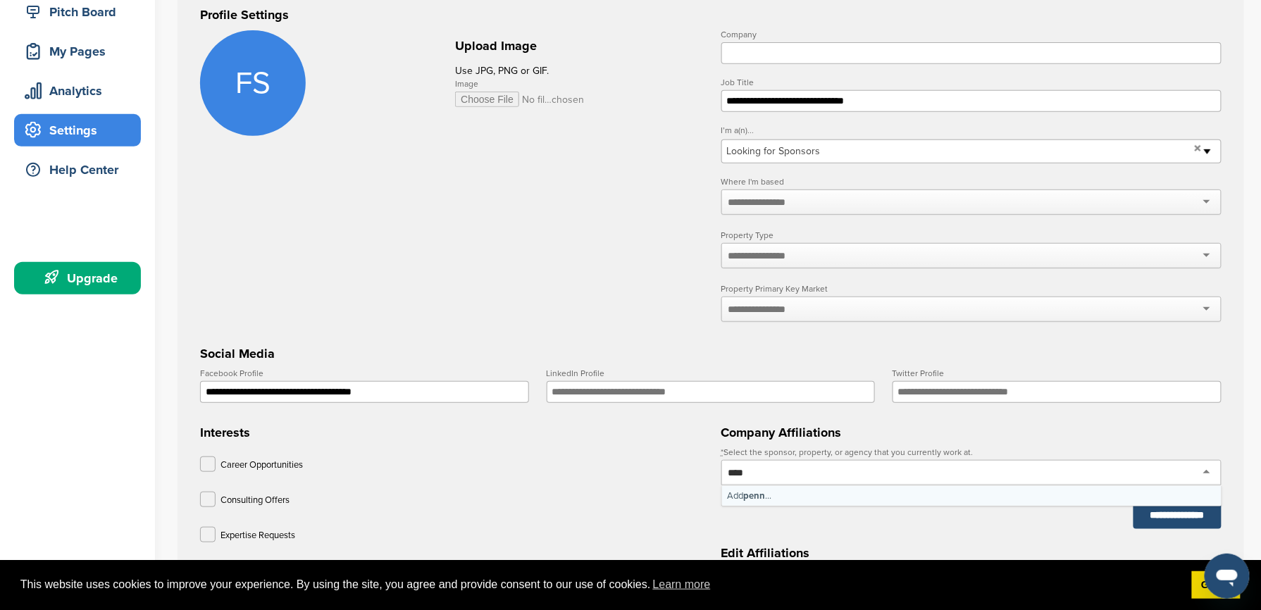
scroll to position [187, 0]
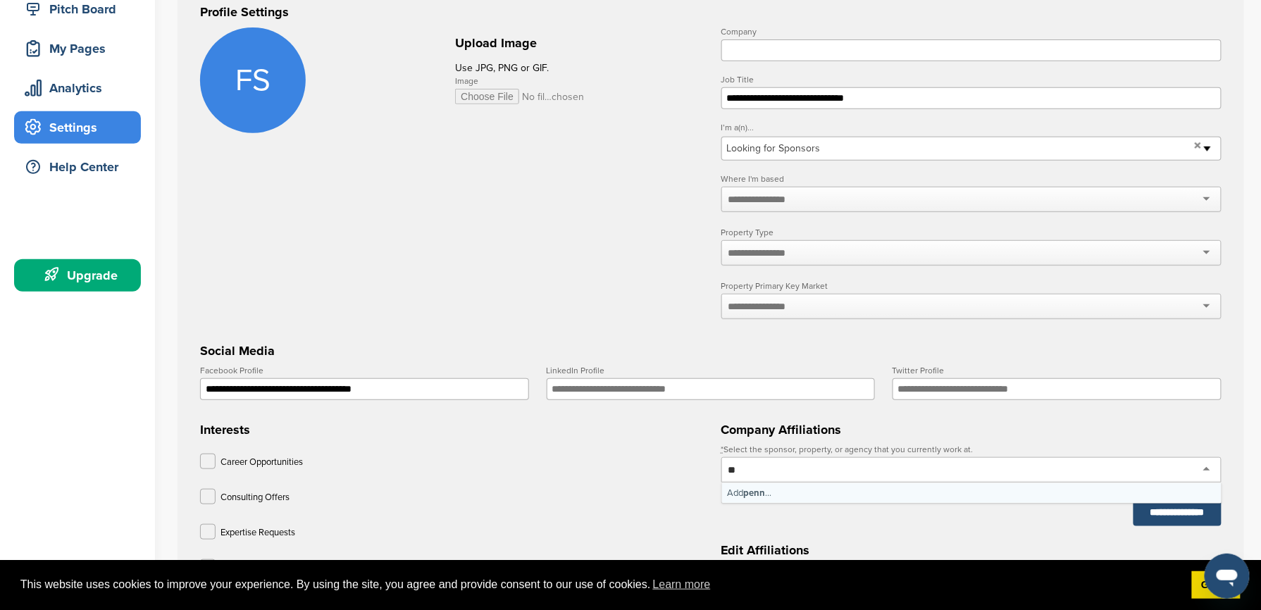
type input "*"
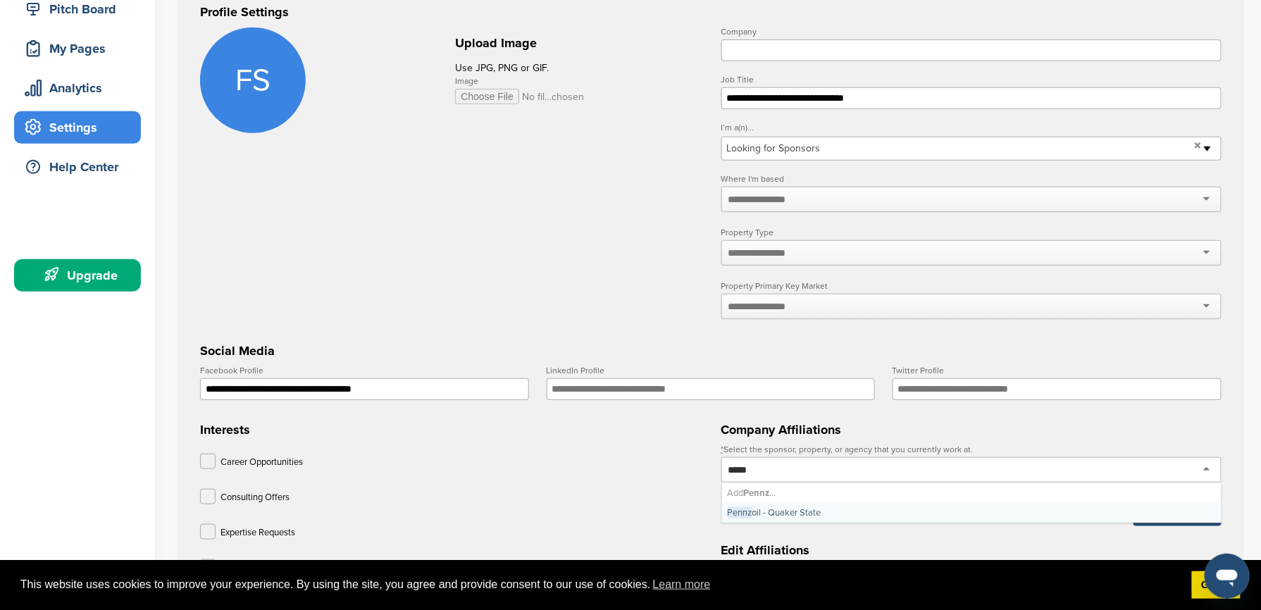
scroll to position [0, 0]
type input "********"
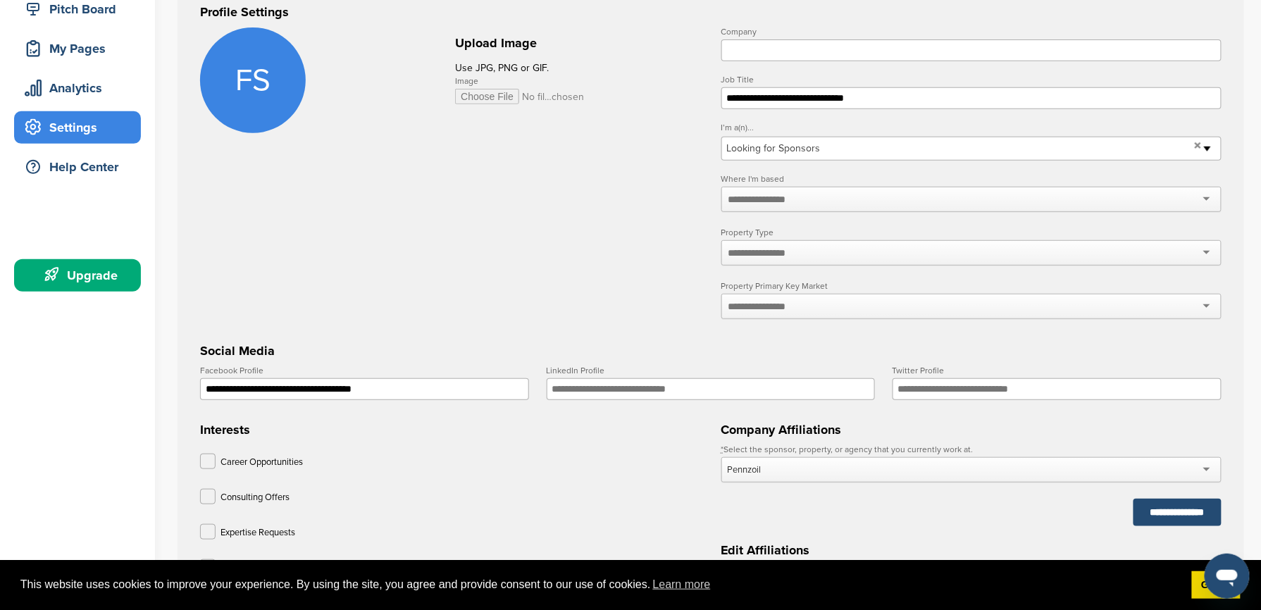
click at [796, 483] on div "Pennzoil" at bounding box center [971, 469] width 501 height 25
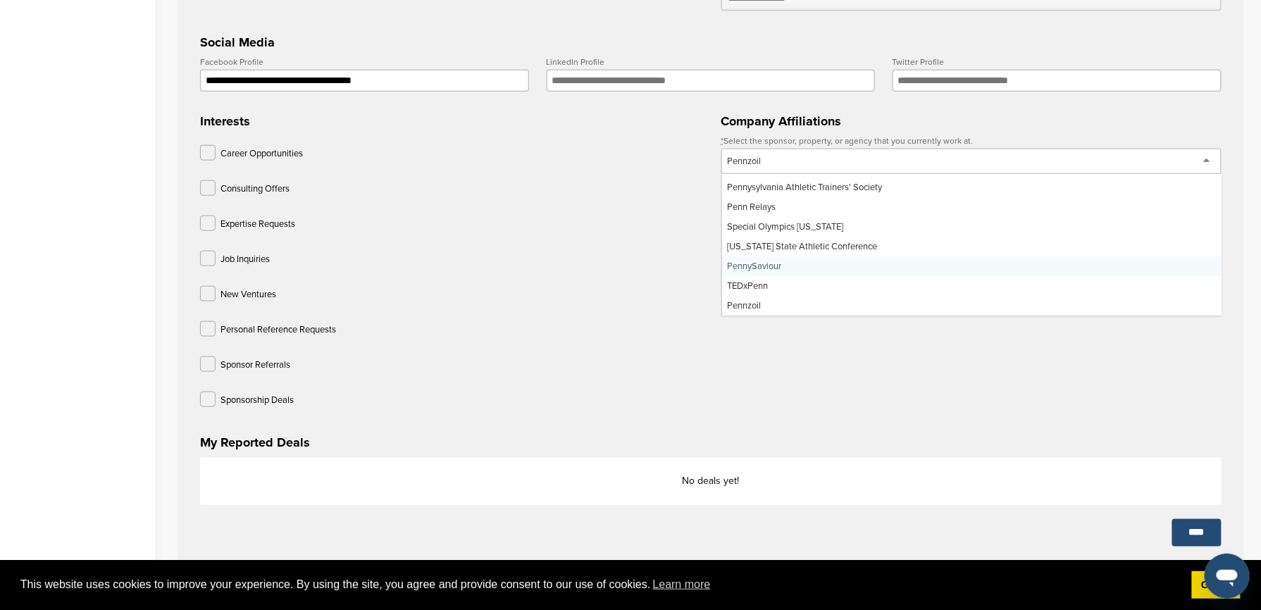
scroll to position [497, 0]
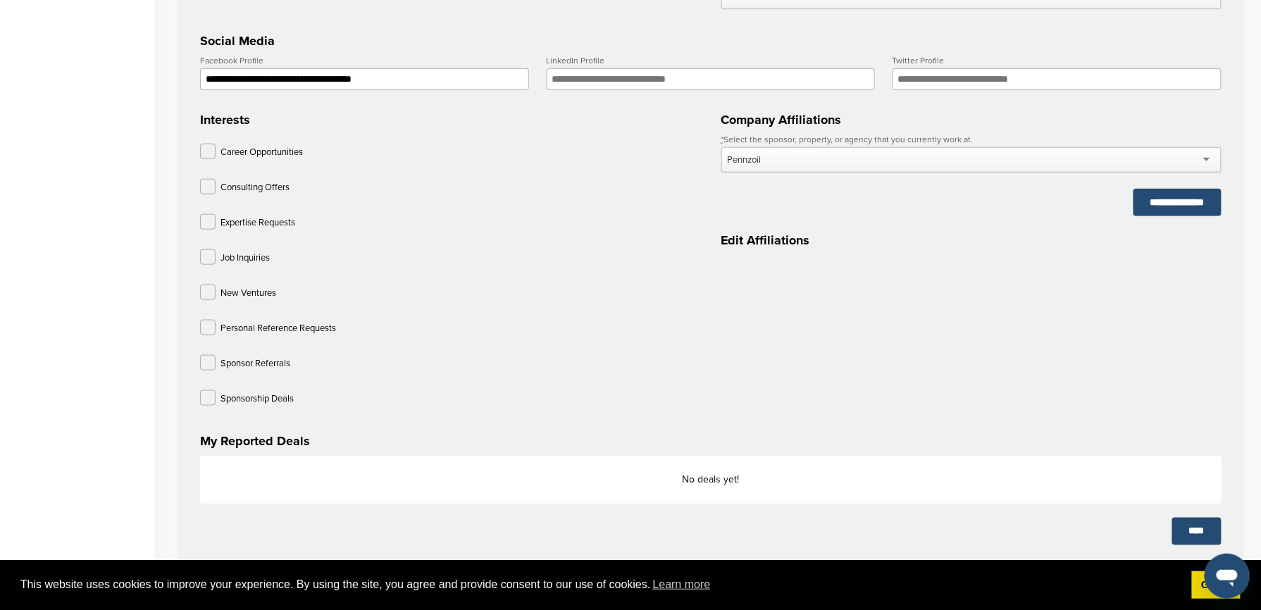
click at [739, 311] on form "**********" at bounding box center [711, 71] width 1022 height 708
click at [1157, 210] on input "**********" at bounding box center [1178, 202] width 88 height 27
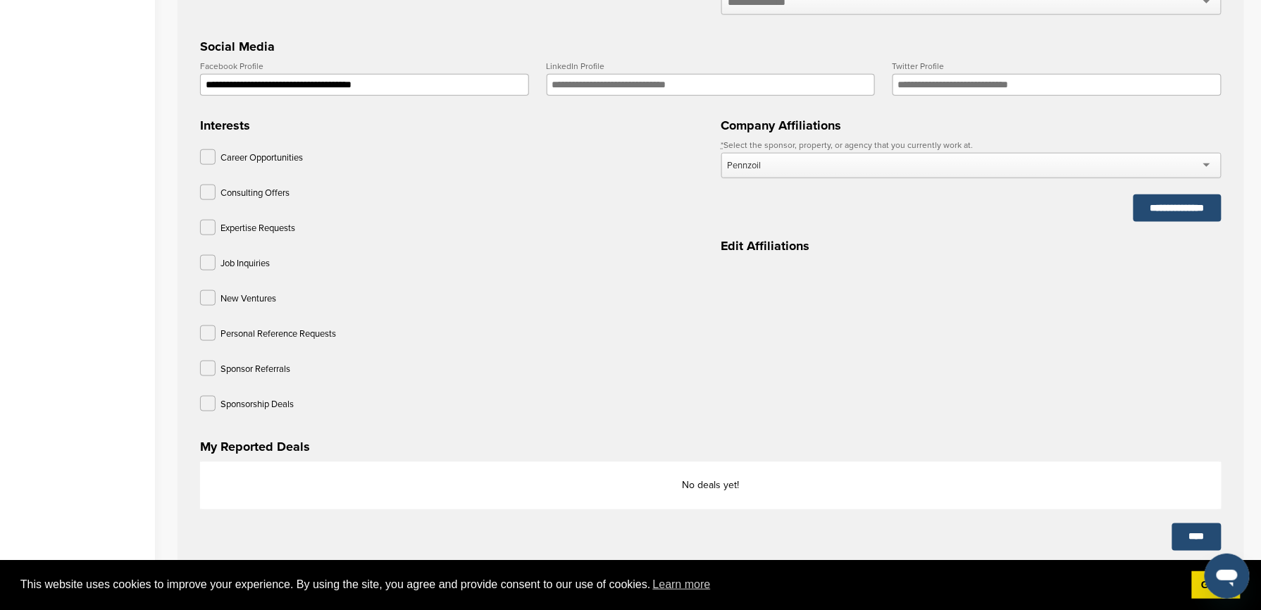
scroll to position [542, 0]
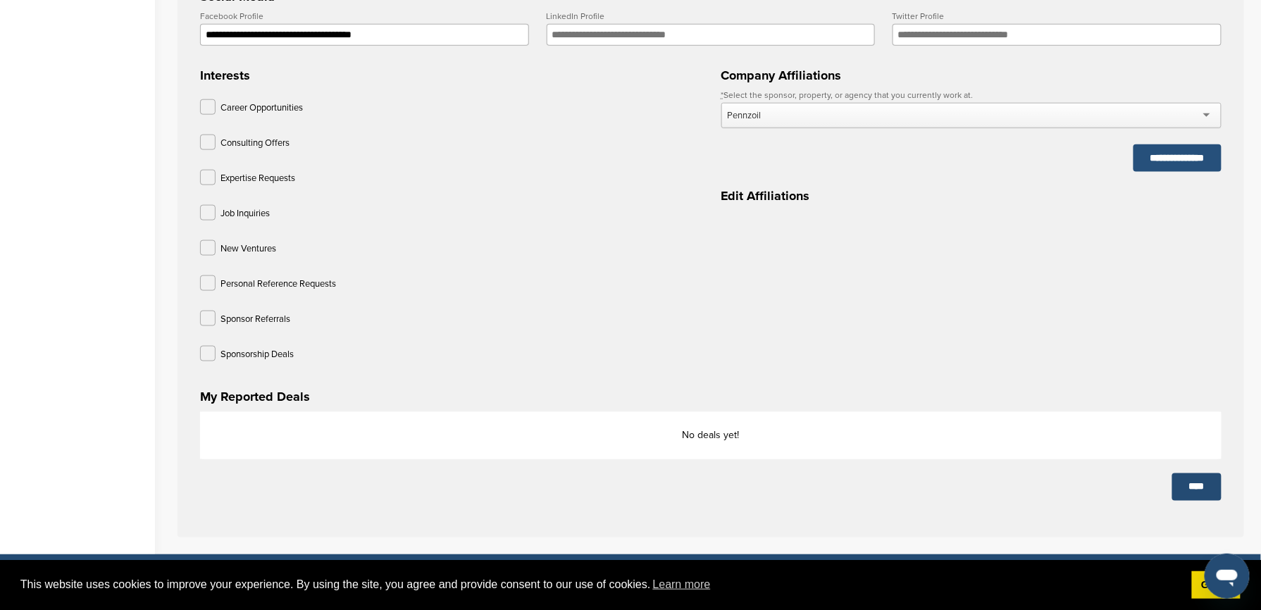
click at [1179, 161] on input "**********" at bounding box center [1178, 157] width 88 height 27
click at [1136, 172] on input "**********" at bounding box center [1178, 157] width 88 height 27
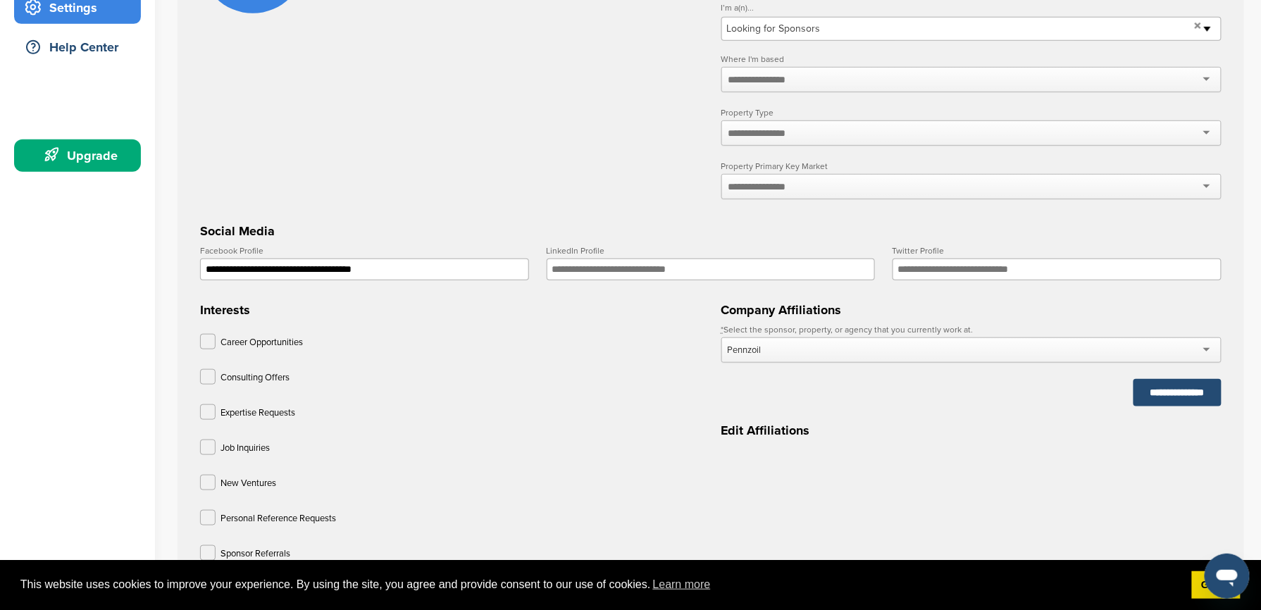
scroll to position [303, 0]
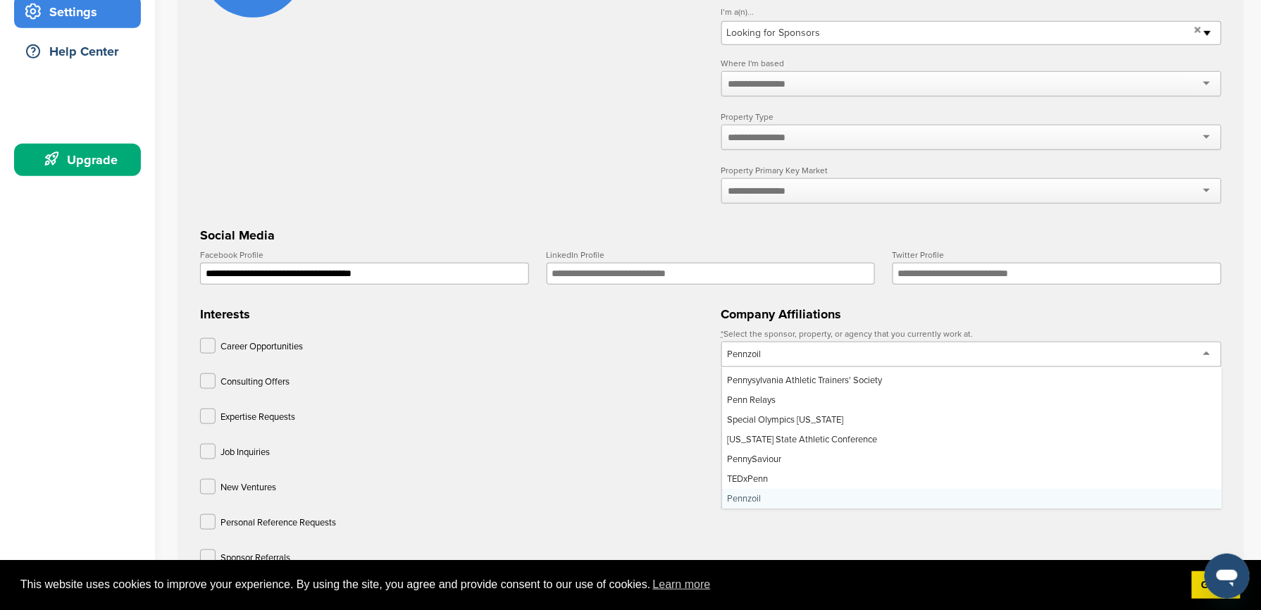
click at [843, 356] on div "Pennzoil" at bounding box center [971, 354] width 501 height 25
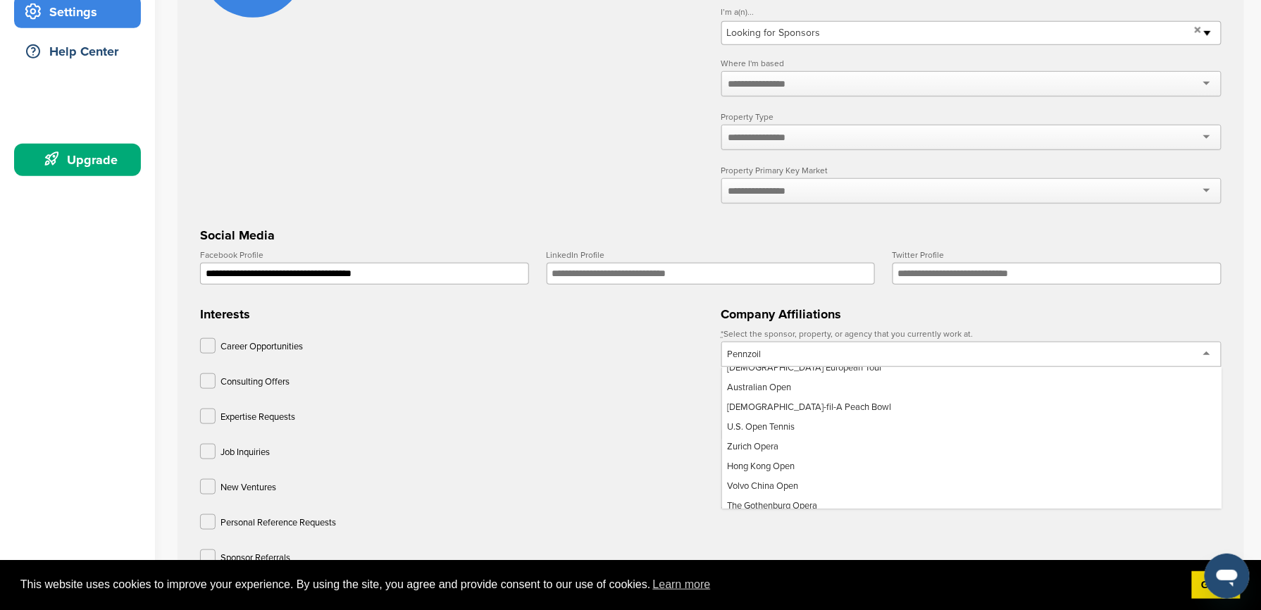
scroll to position [2029, 0]
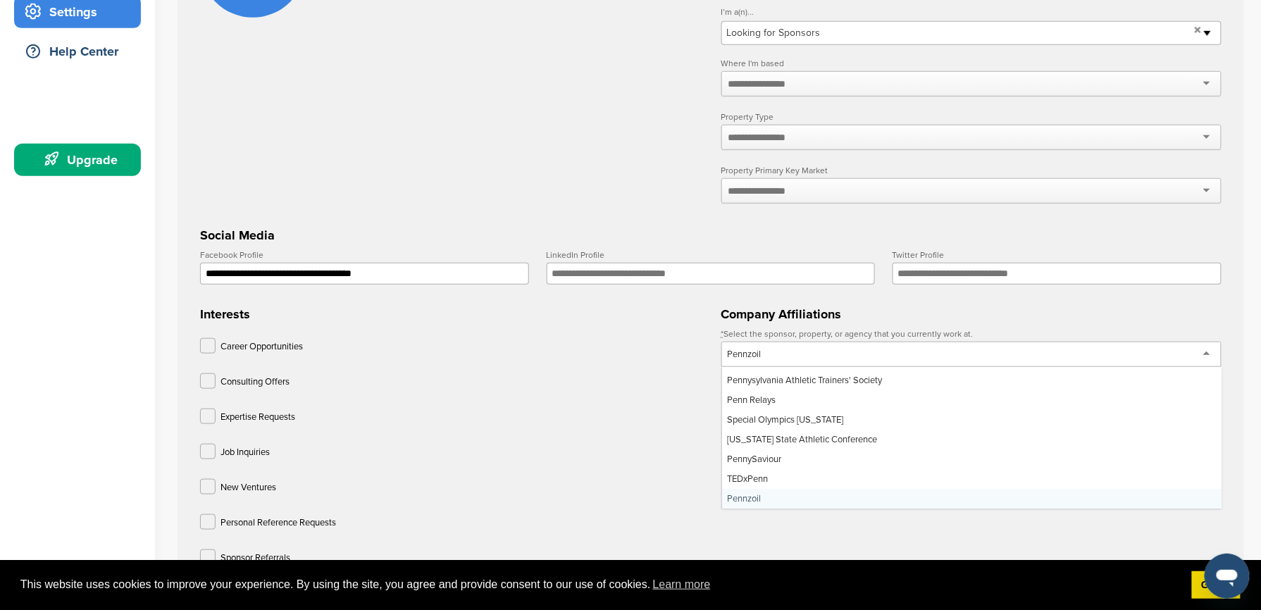
click at [729, 504] on form "**********" at bounding box center [711, 266] width 1022 height 708
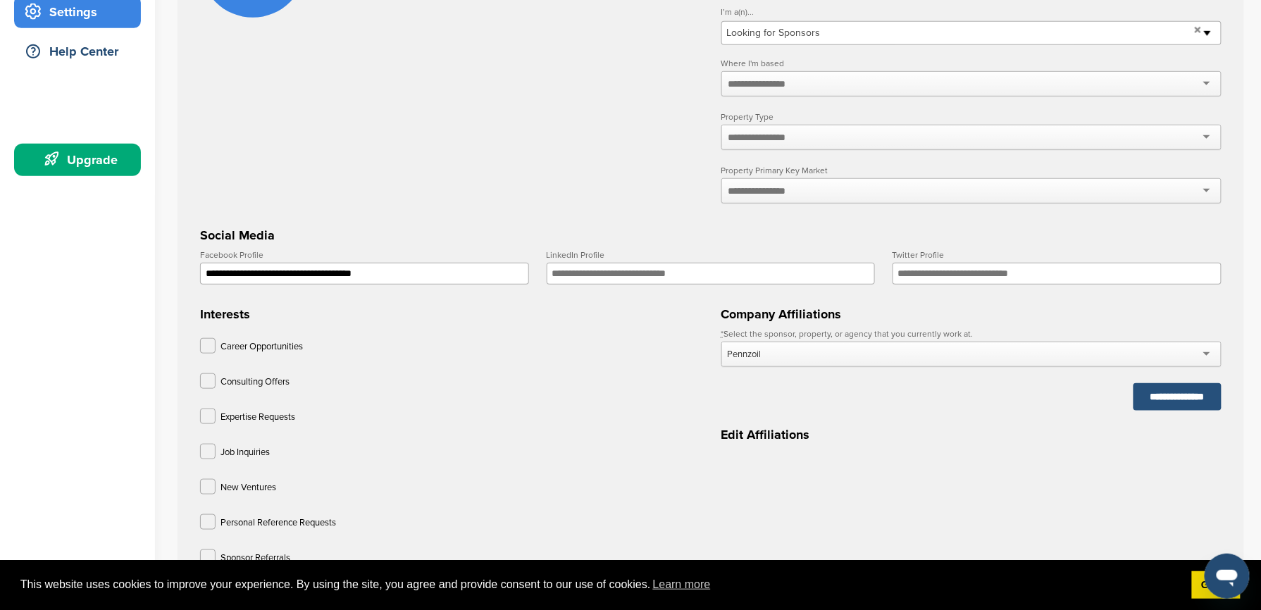
click at [1156, 411] on input "**********" at bounding box center [1178, 396] width 88 height 27
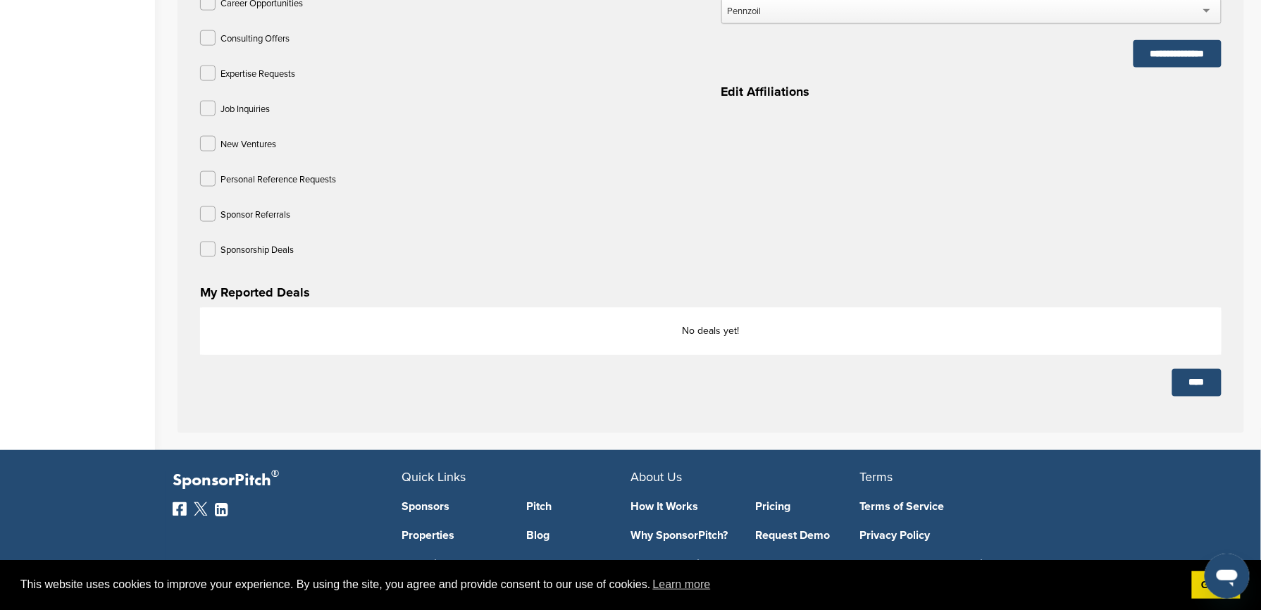
scroll to position [829, 0]
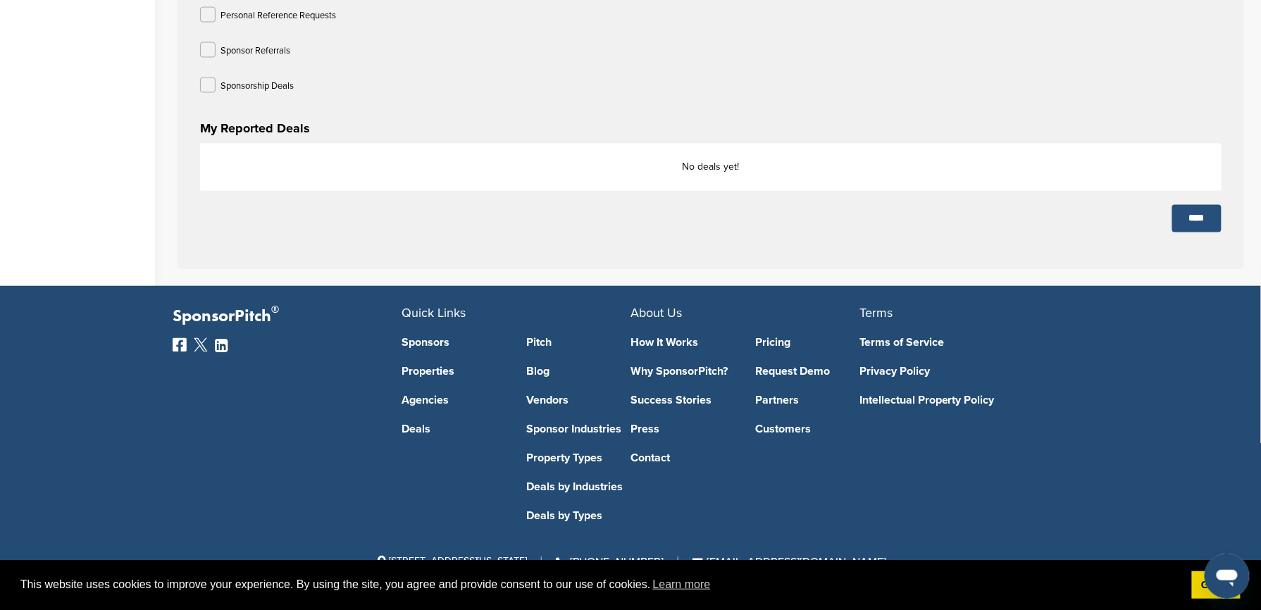
click at [1195, 209] on input "****" at bounding box center [1196, 218] width 49 height 27
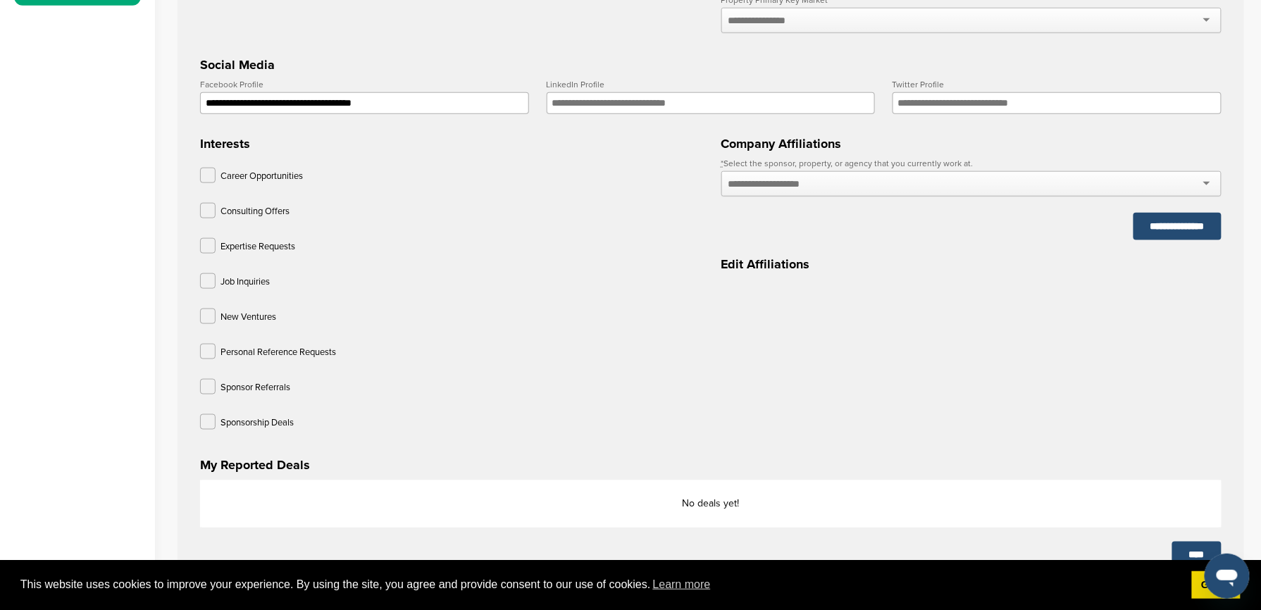
scroll to position [472, 0]
click at [869, 198] on div at bounding box center [971, 185] width 501 height 25
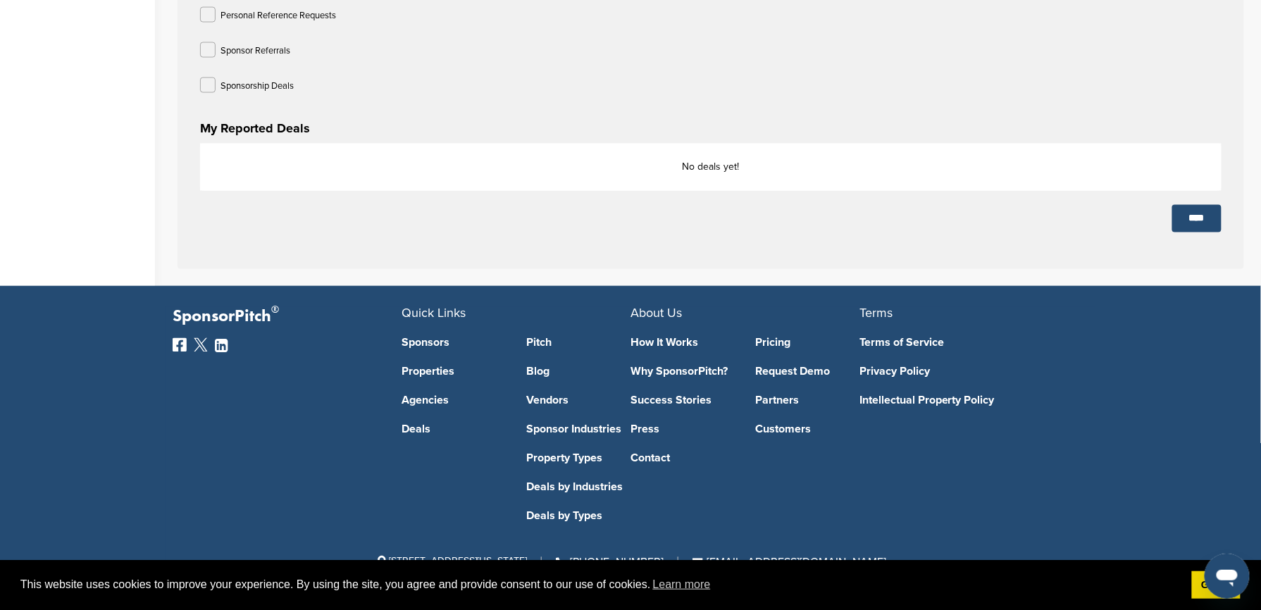
scroll to position [0, 0]
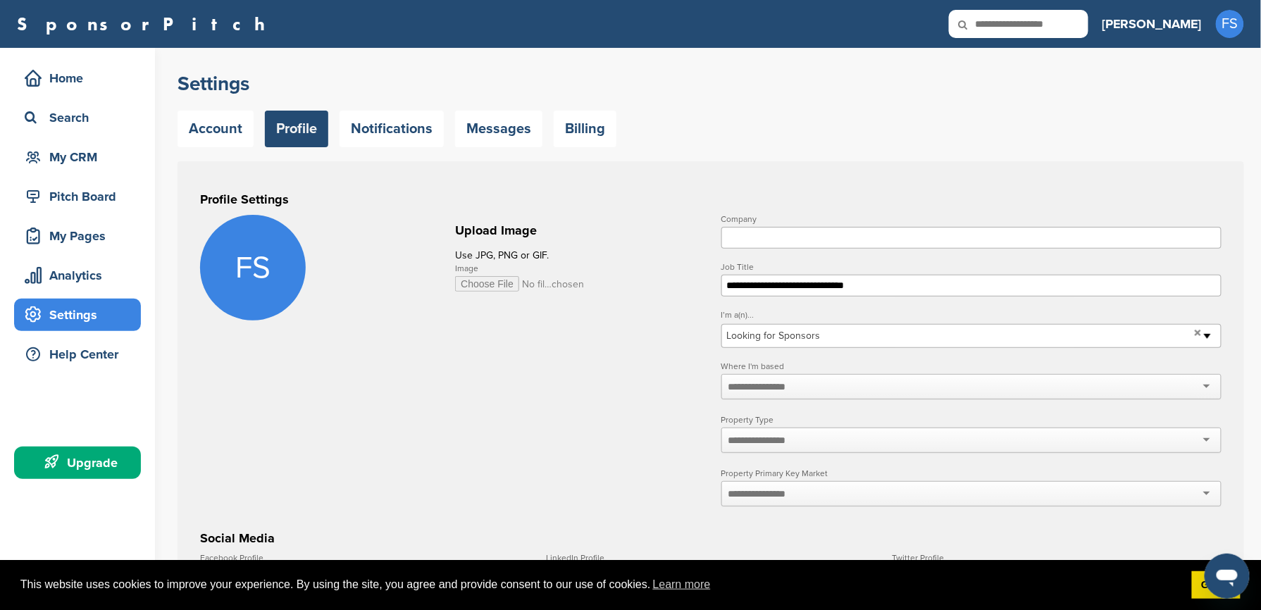
click at [56, 105] on div "Search" at bounding box center [81, 117] width 120 height 25
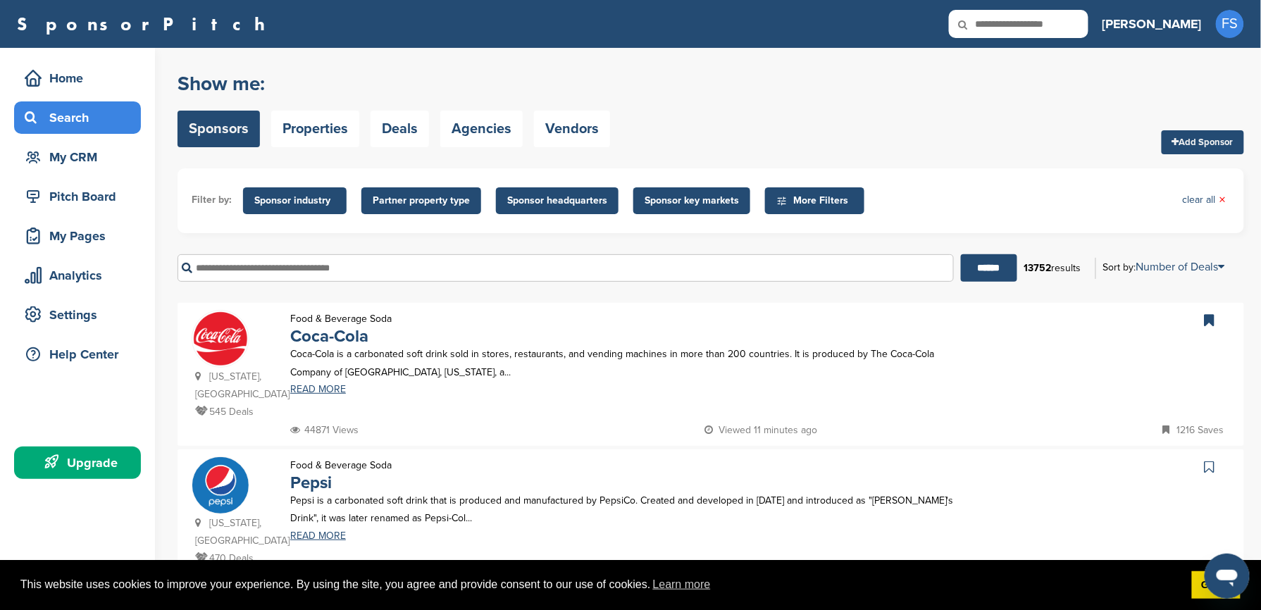
click at [413, 204] on span "Partner property type" at bounding box center [421, 201] width 97 height 16
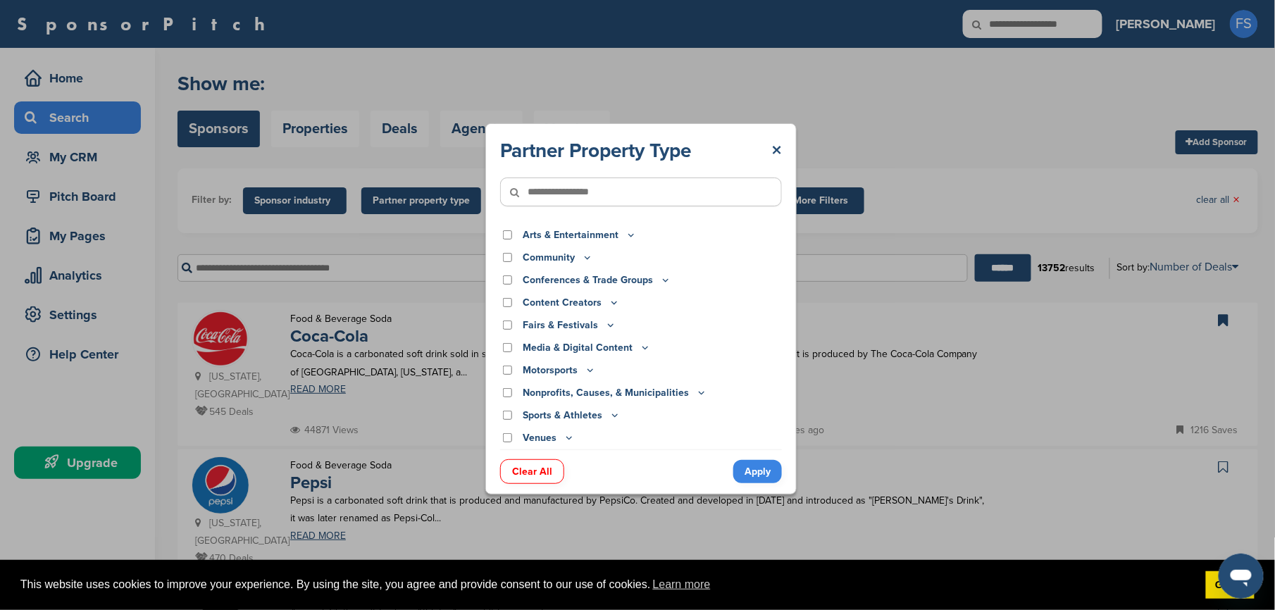
click at [564, 409] on p "Sports & Athletes" at bounding box center [572, 416] width 98 height 16
click at [612, 415] on icon at bounding box center [614, 415] width 11 height 12
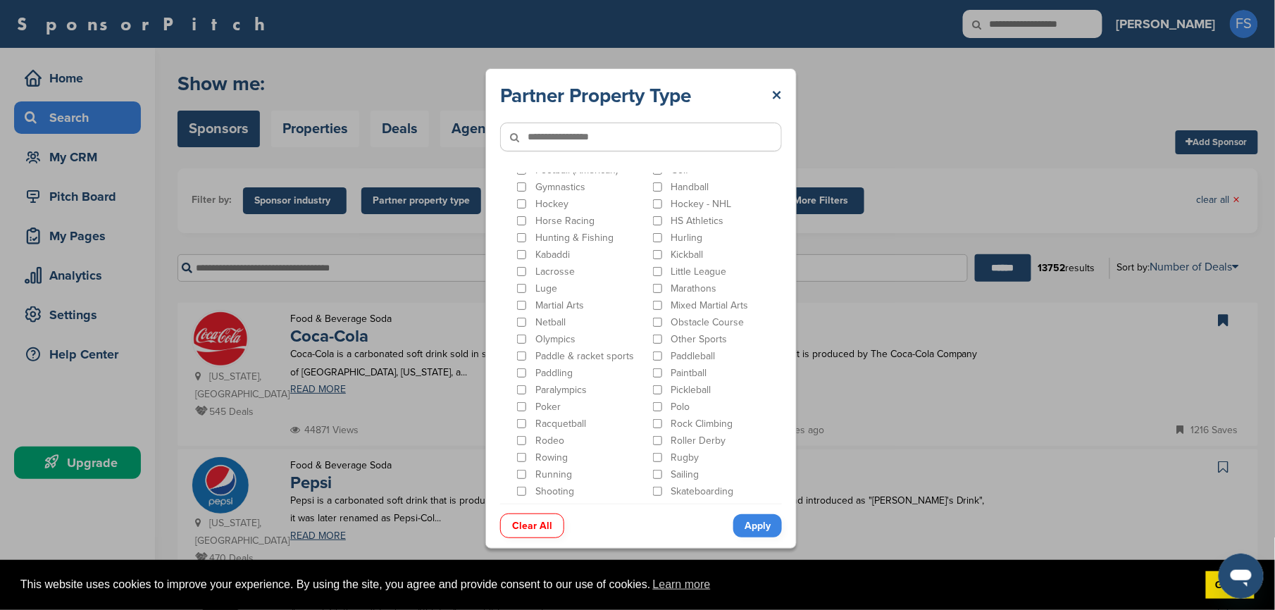
scroll to position [522, 0]
click at [565, 130] on input"] "text" at bounding box center [641, 137] width 282 height 29
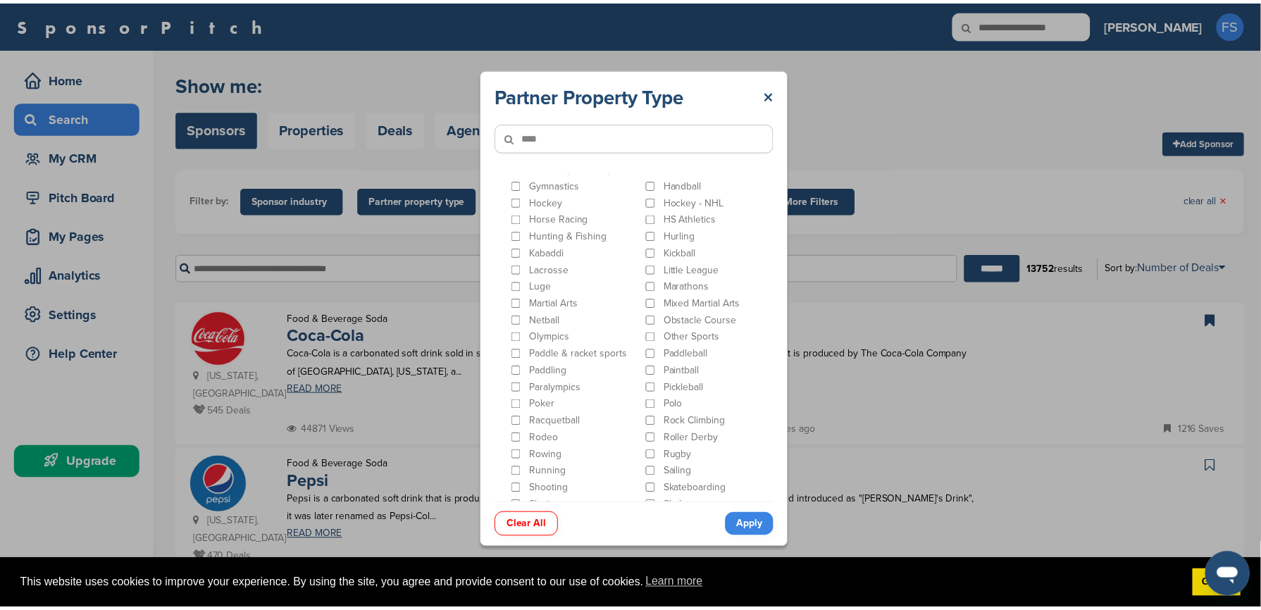
scroll to position [0, 0]
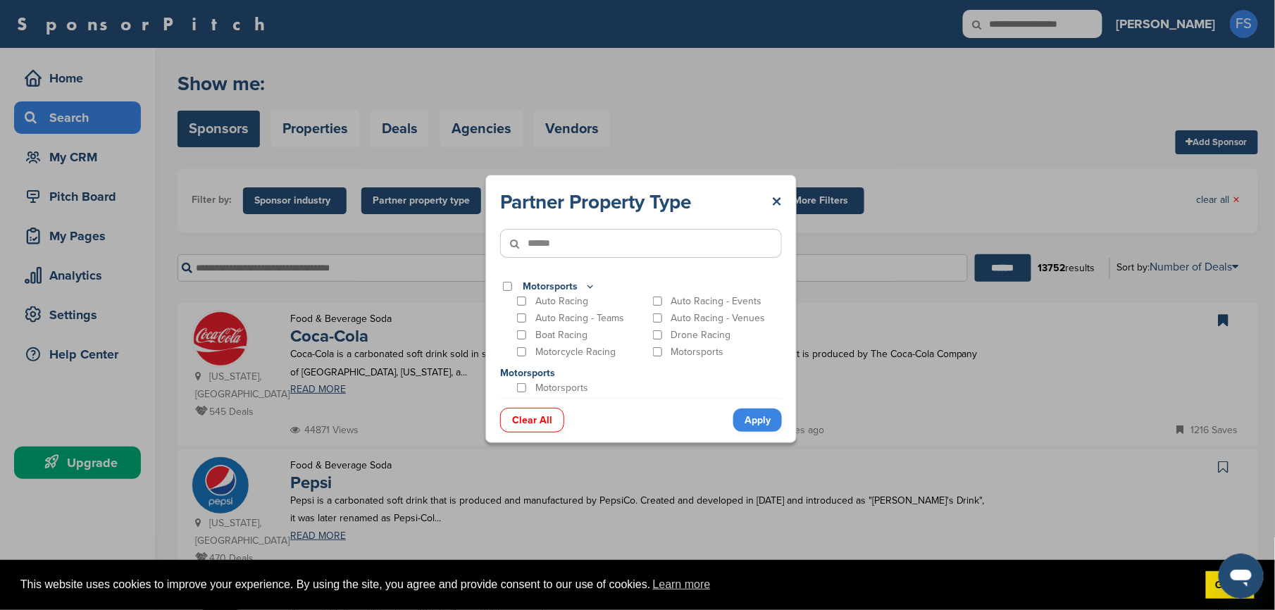
type input"] "******"
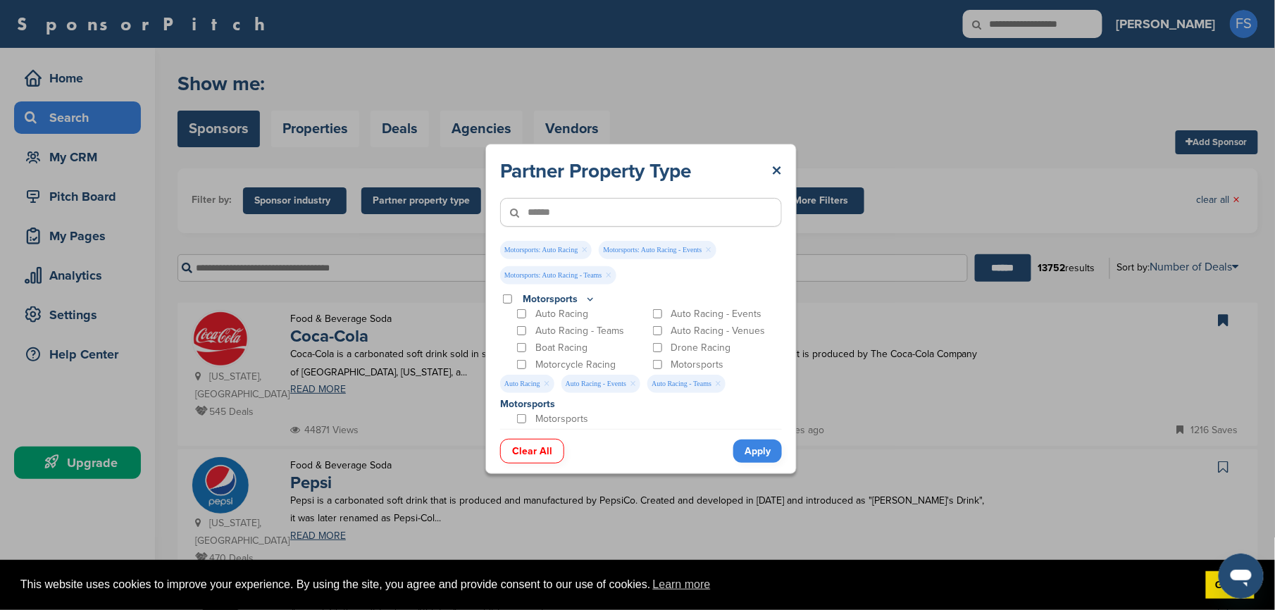
click at [657, 336] on div "Auto Racing - Venues" at bounding box center [716, 330] width 132 height 13
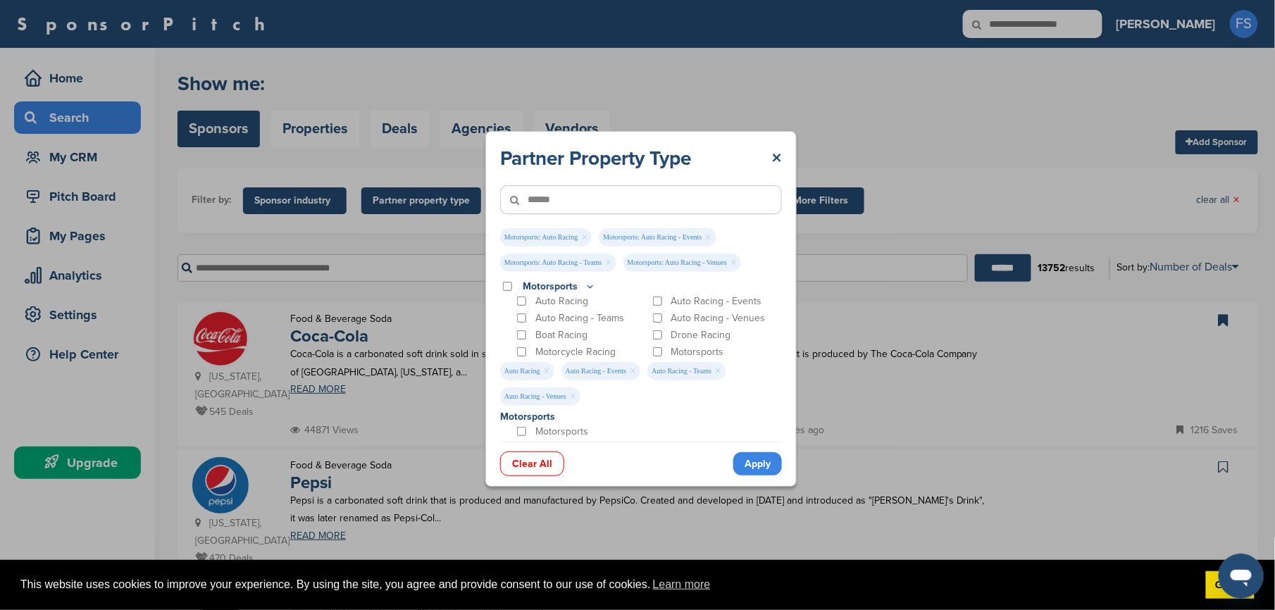
click at [657, 345] on div "Motorsports" at bounding box center [716, 351] width 132 height 13
click at [663, 349] on div "Motorsports" at bounding box center [716, 351] width 132 height 13
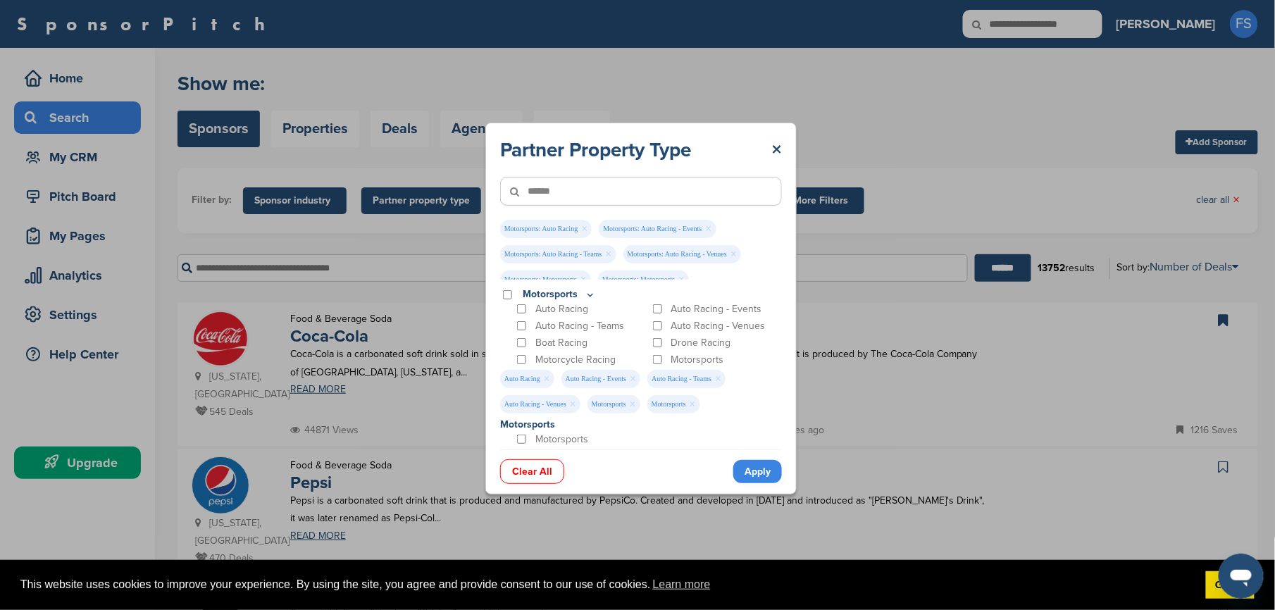
click at [754, 477] on link "Apply" at bounding box center [757, 471] width 49 height 23
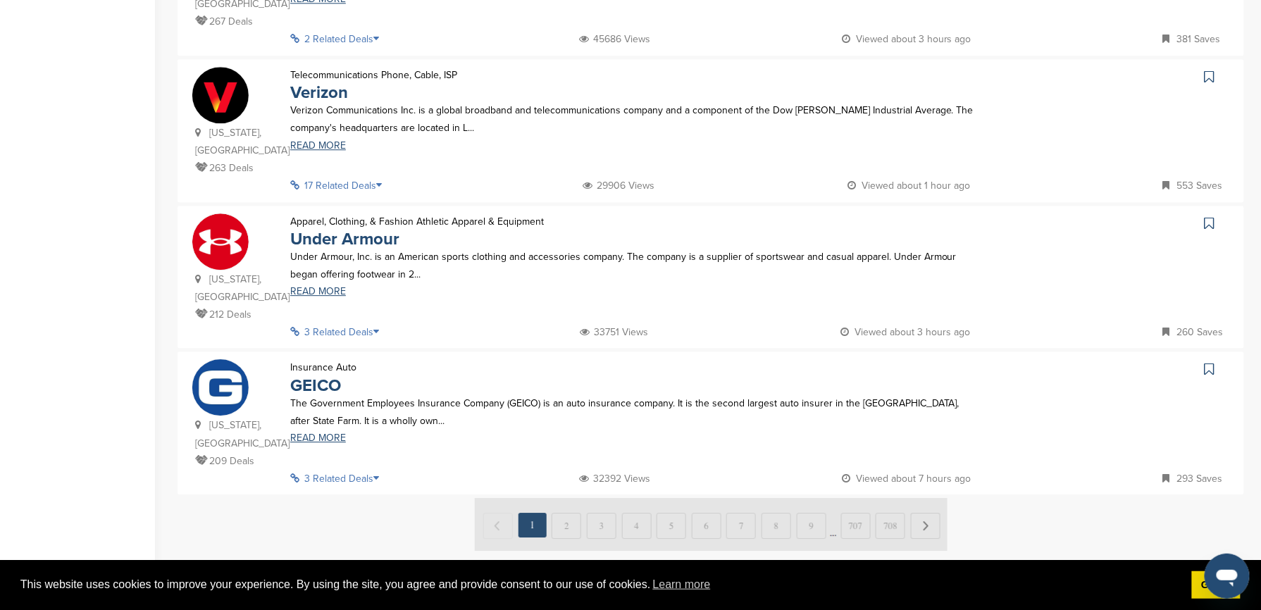
scroll to position [1299, 0]
click at [564, 499] on img at bounding box center [711, 525] width 473 height 53
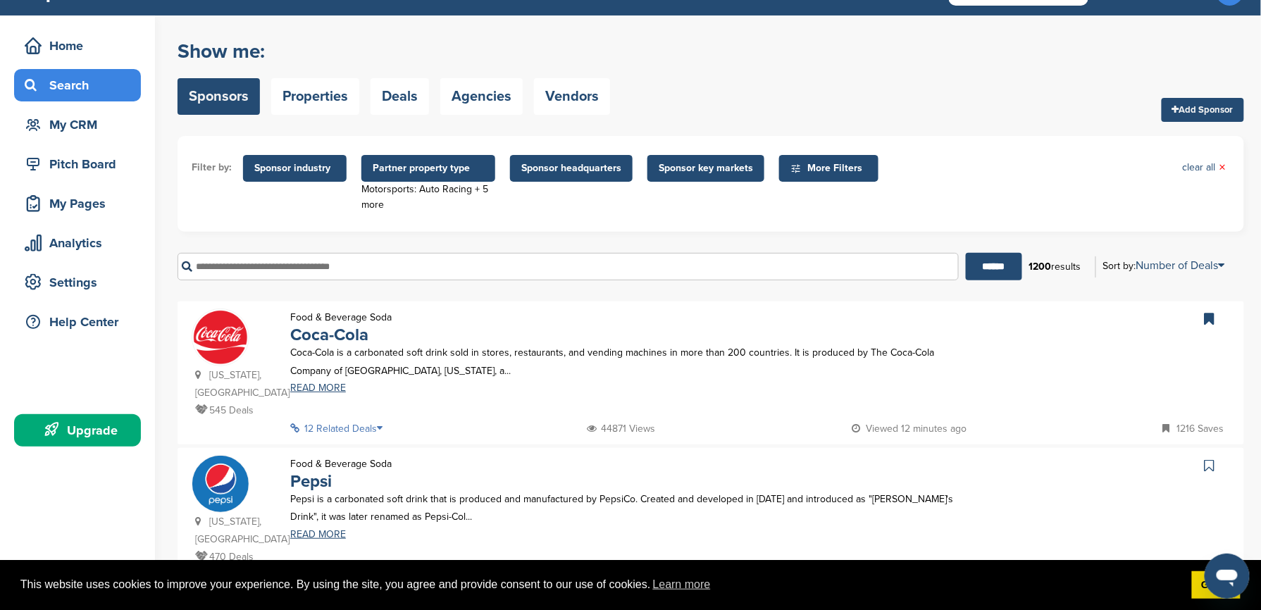
scroll to position [16, 0]
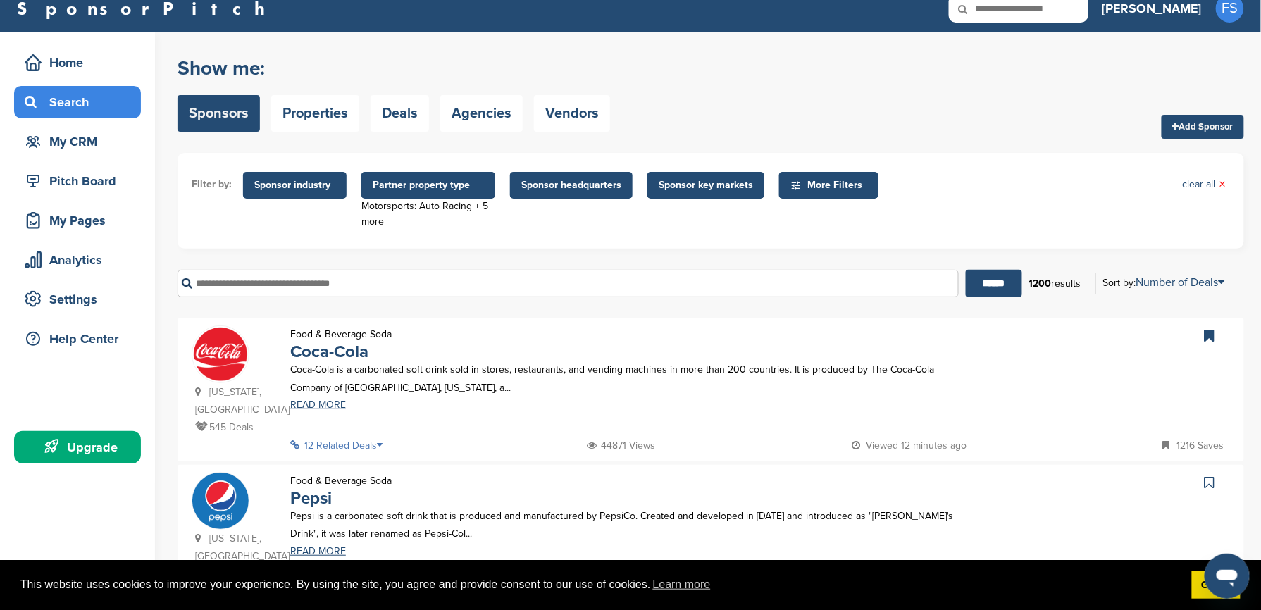
click at [306, 285] on input "text" at bounding box center [568, 283] width 781 height 27
click at [966, 270] on input "******" at bounding box center [994, 283] width 56 height 27
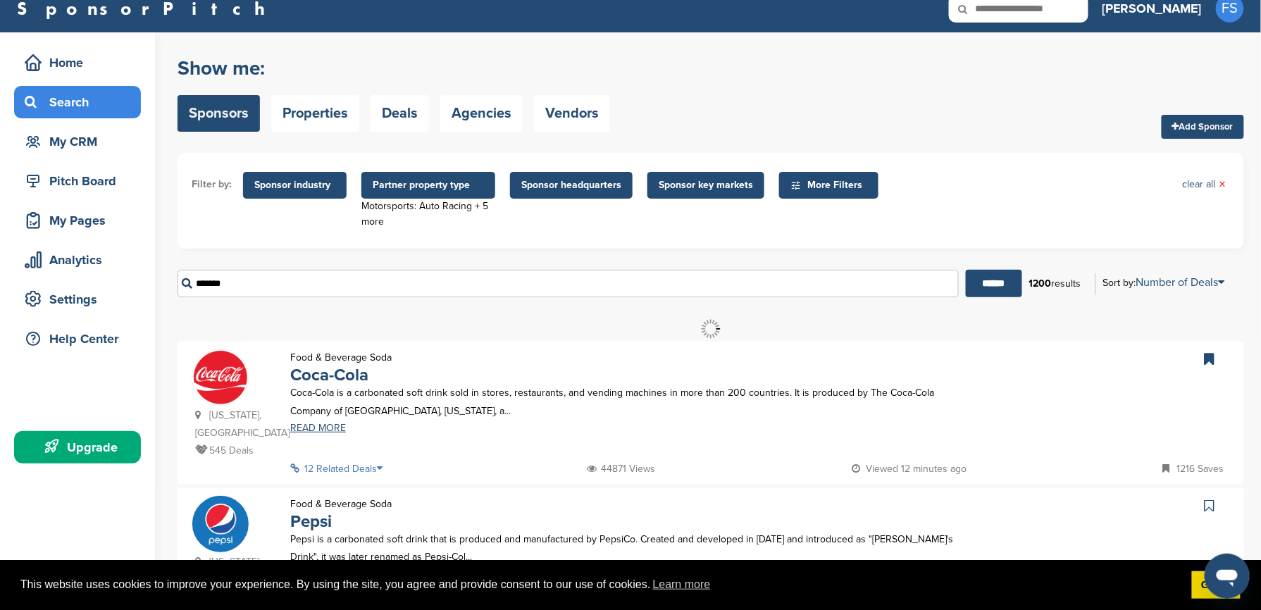
scroll to position [0, 0]
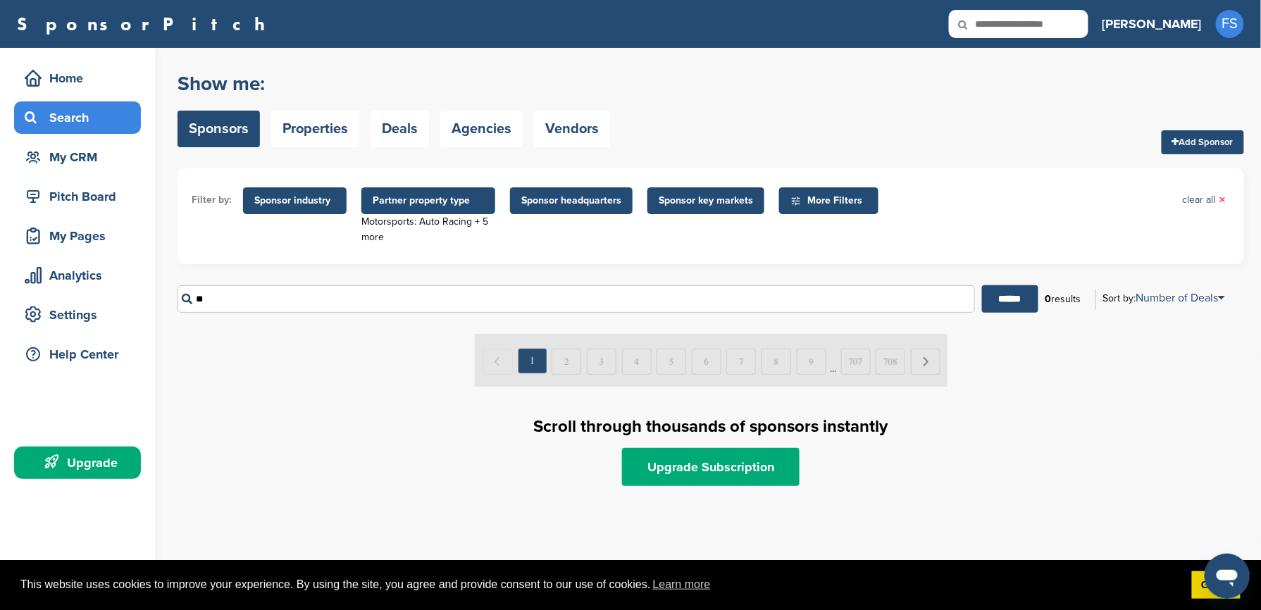
type input "*"
